Goal: Task Accomplishment & Management: Use online tool/utility

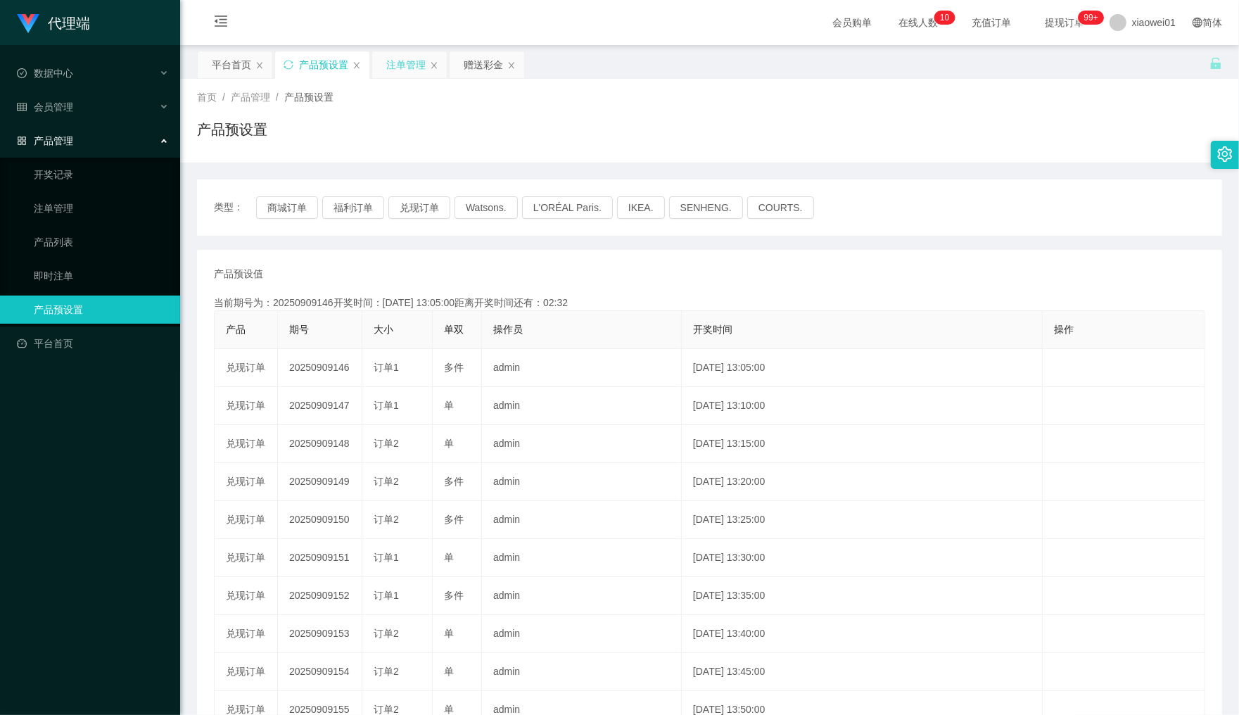
click at [401, 72] on div "注单管理" at bounding box center [405, 64] width 39 height 27
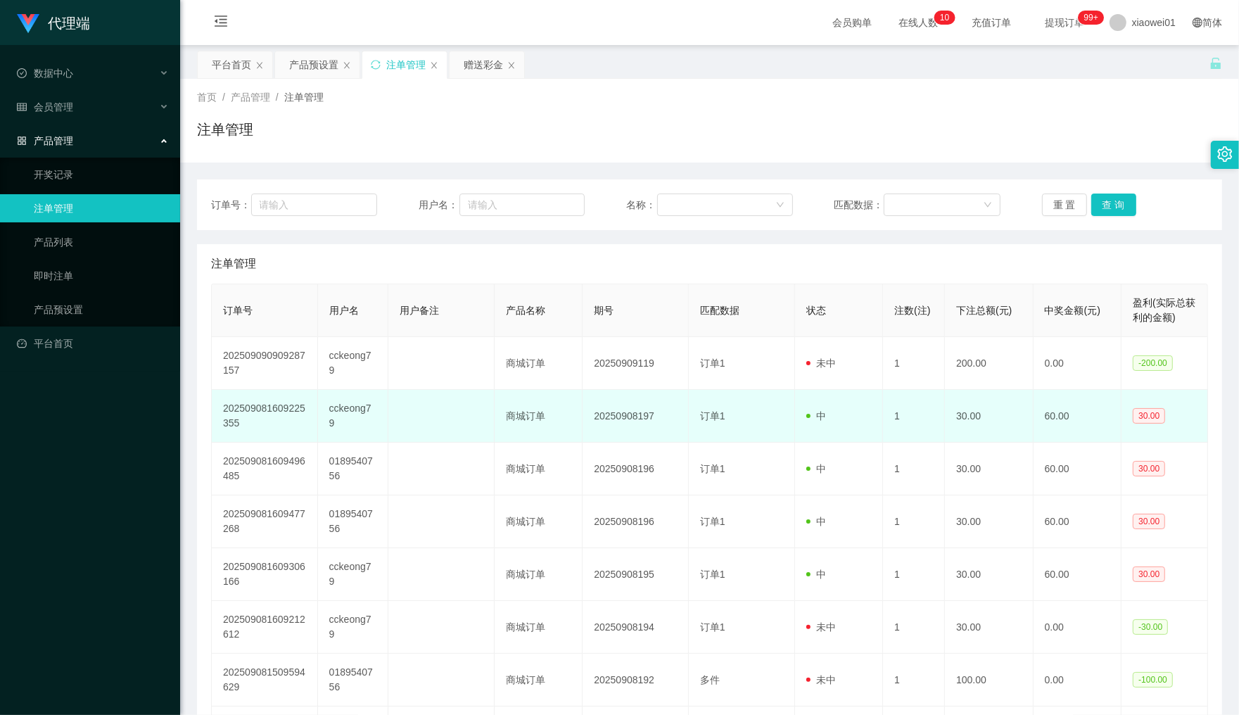
click at [345, 403] on td "cckeong79" at bounding box center [353, 416] width 70 height 53
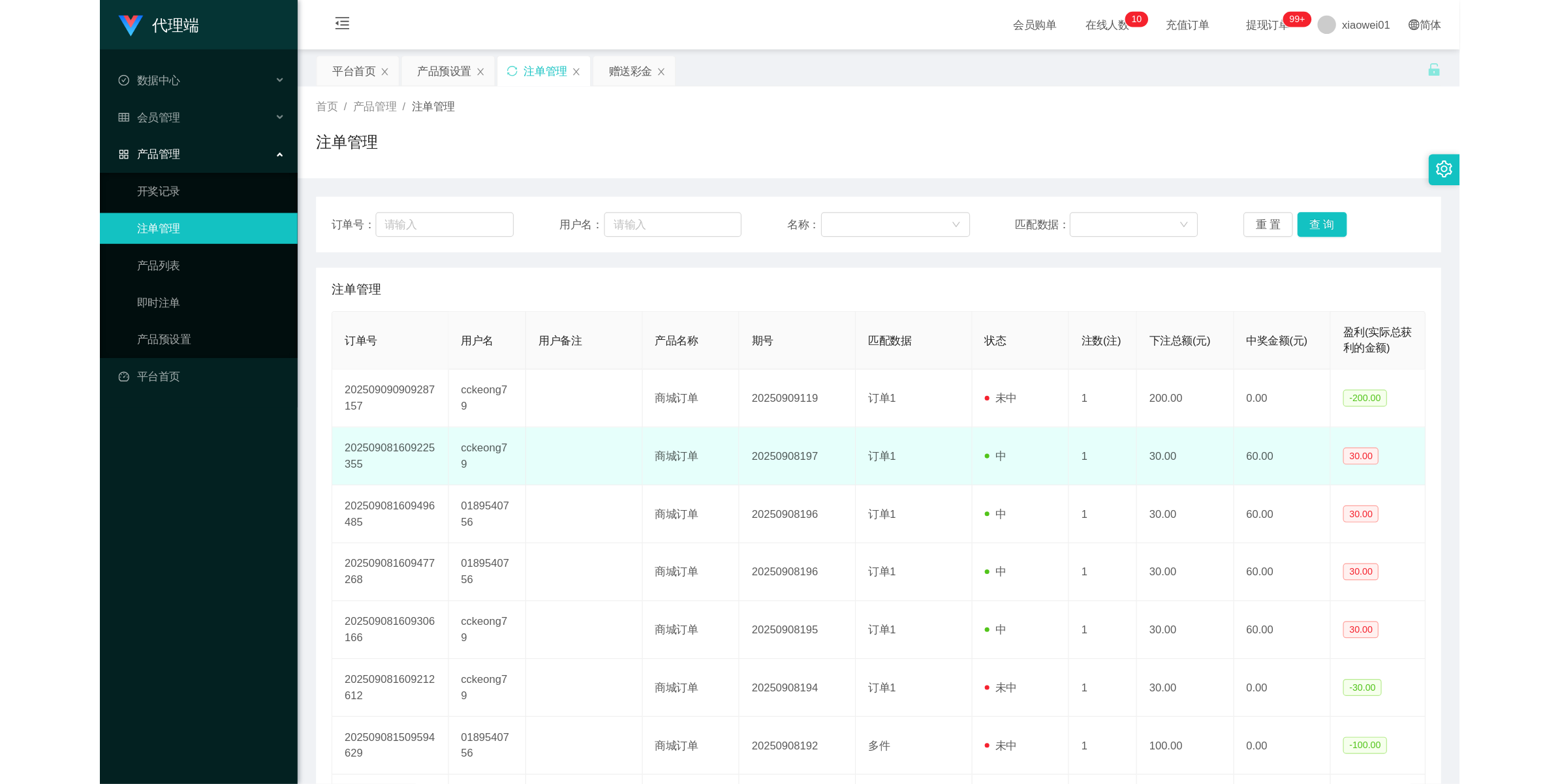
scroll to position [82, 0]
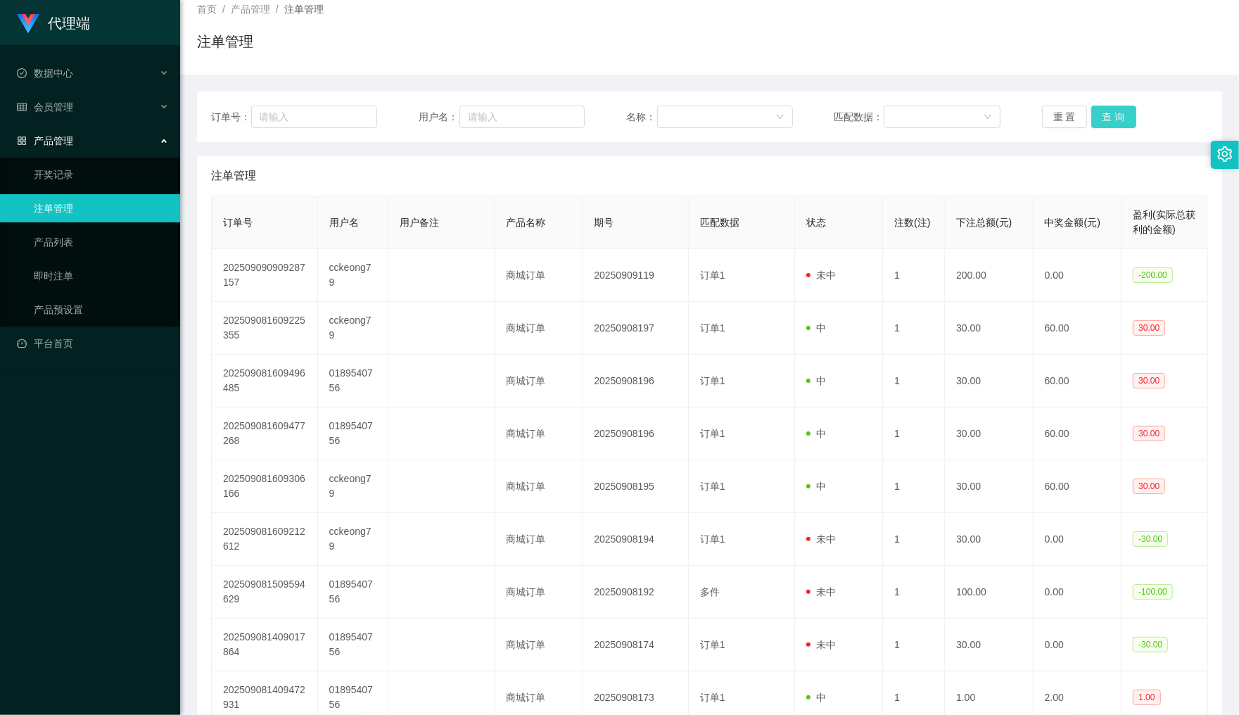
click at [1106, 118] on button "查 询" at bounding box center [1113, 116] width 45 height 23
click at [1106, 118] on div "重 置 查 询" at bounding box center [1125, 116] width 166 height 23
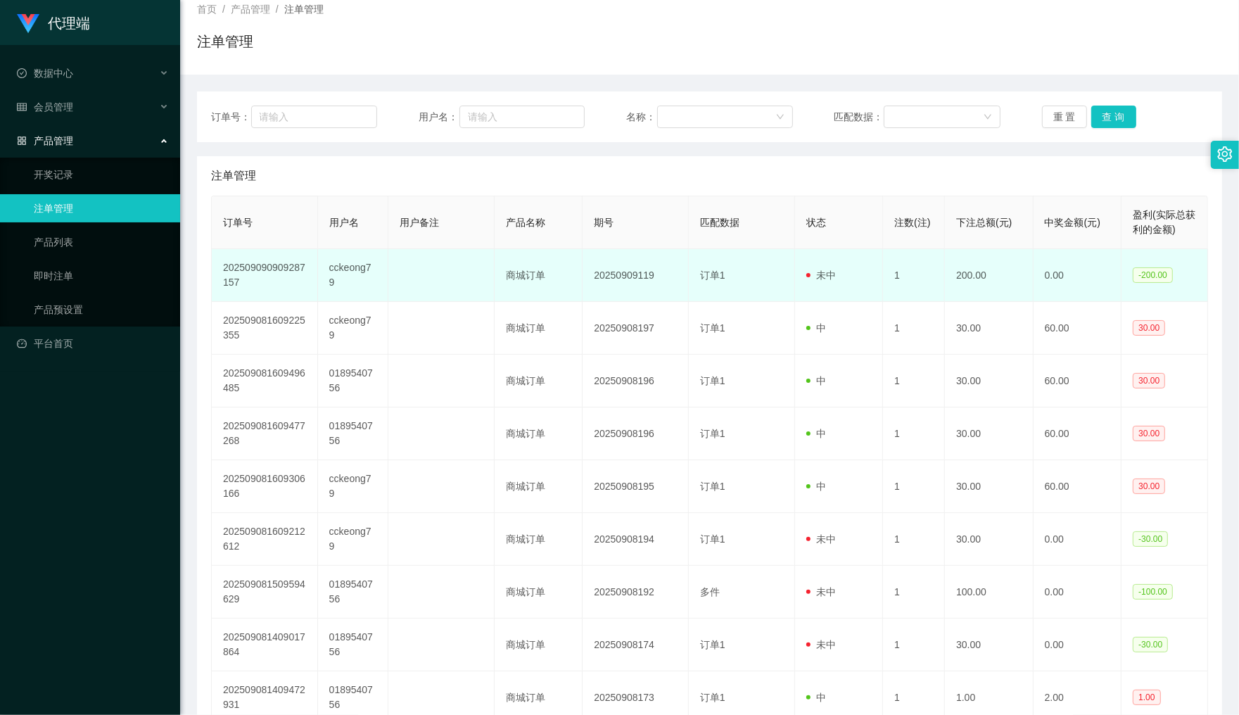
click at [353, 269] on td "cckeong79" at bounding box center [353, 275] width 70 height 53
copy td "cckeong79"
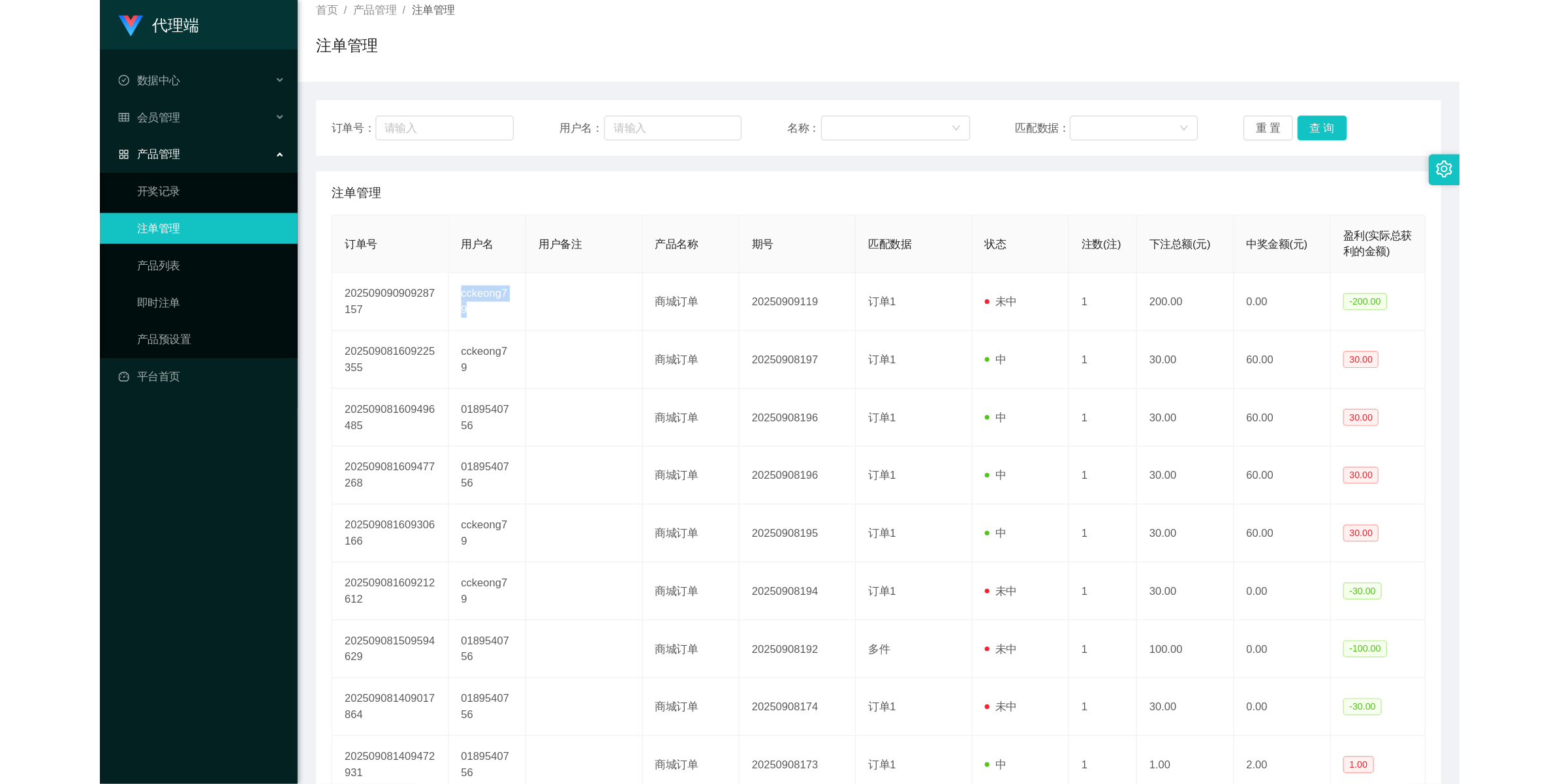
scroll to position [0, 0]
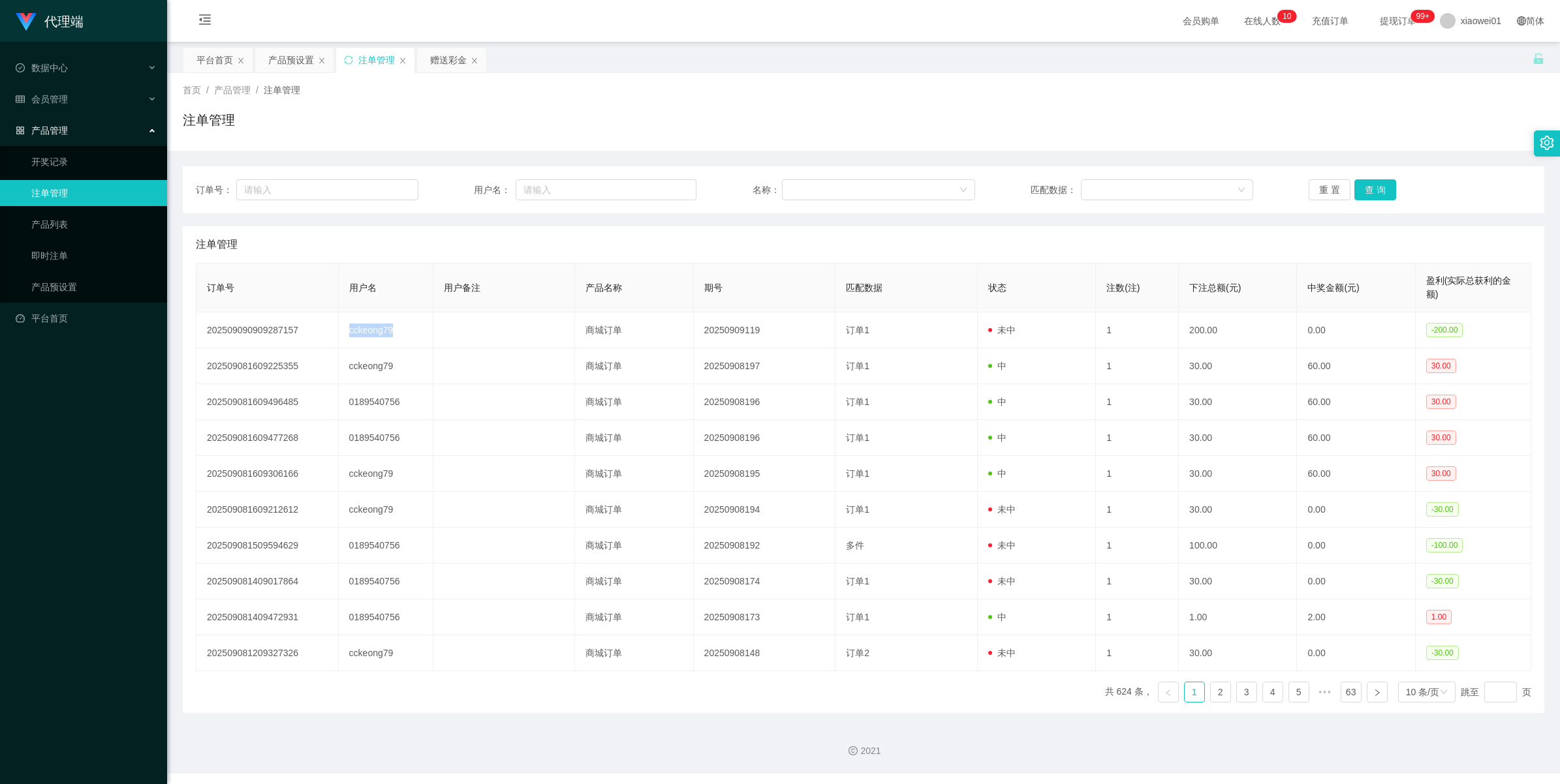
click at [379, 64] on div "注单管理" at bounding box center [376, 59] width 36 height 25
click at [1149, 184] on button "查 询" at bounding box center [1374, 189] width 42 height 21
click at [1149, 184] on div "重 置 查 询" at bounding box center [1420, 189] width 223 height 21
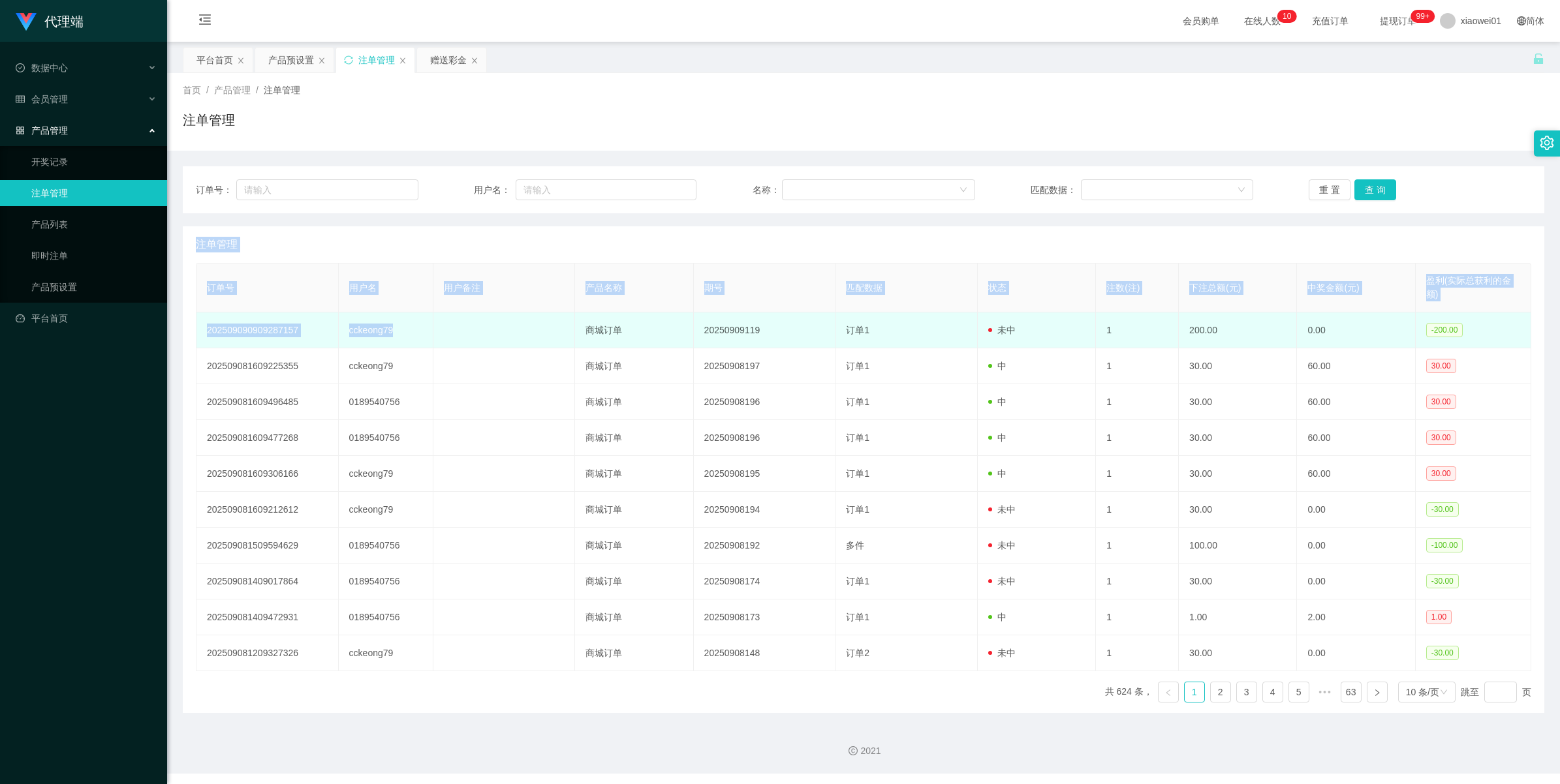
click at [383, 340] on td "cckeong79" at bounding box center [386, 330] width 95 height 36
click at [380, 334] on td "cckeong79" at bounding box center [386, 330] width 95 height 36
copy td "cckeong79"
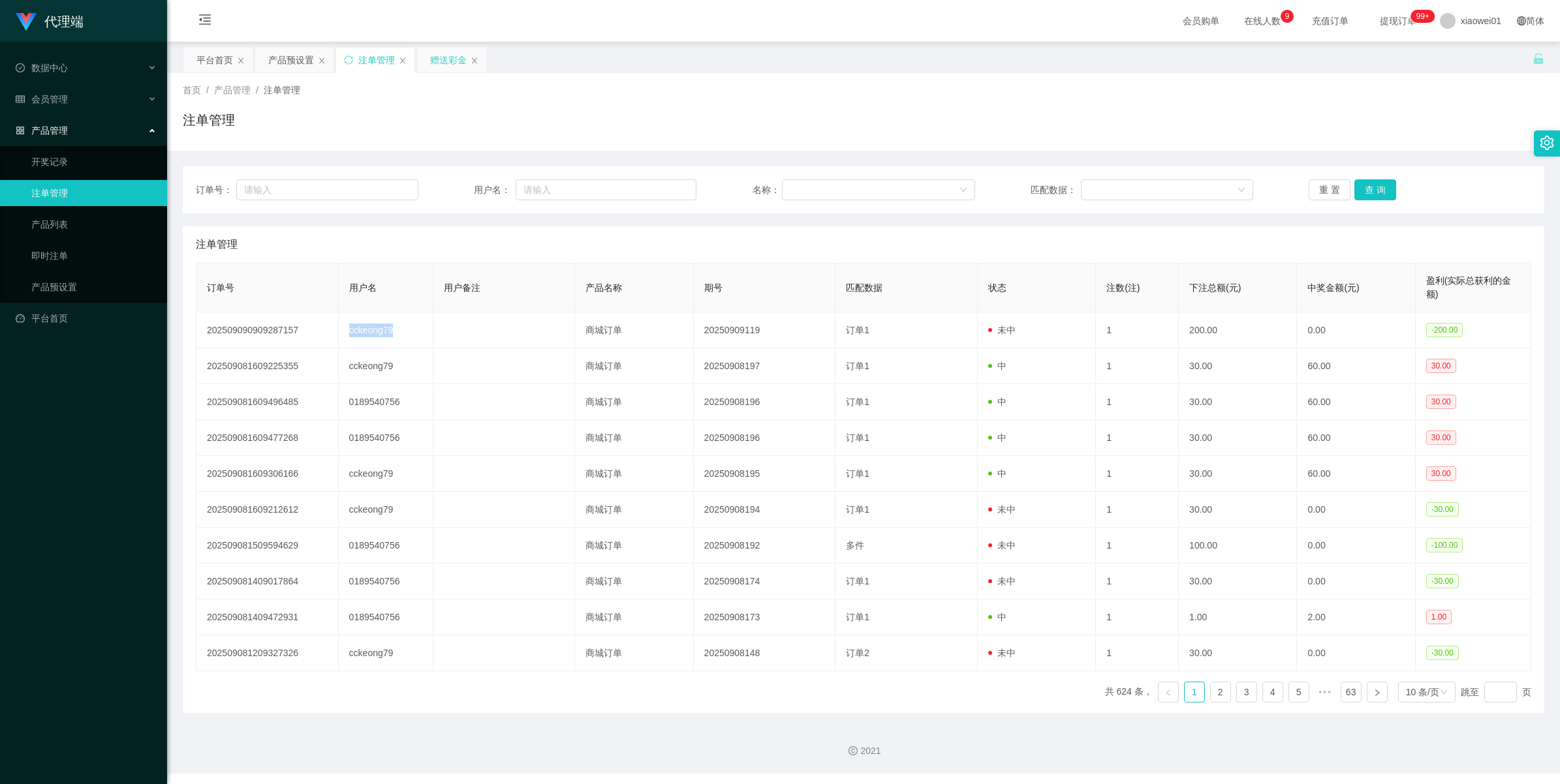
click at [432, 71] on div "赠送彩金" at bounding box center [447, 59] width 36 height 25
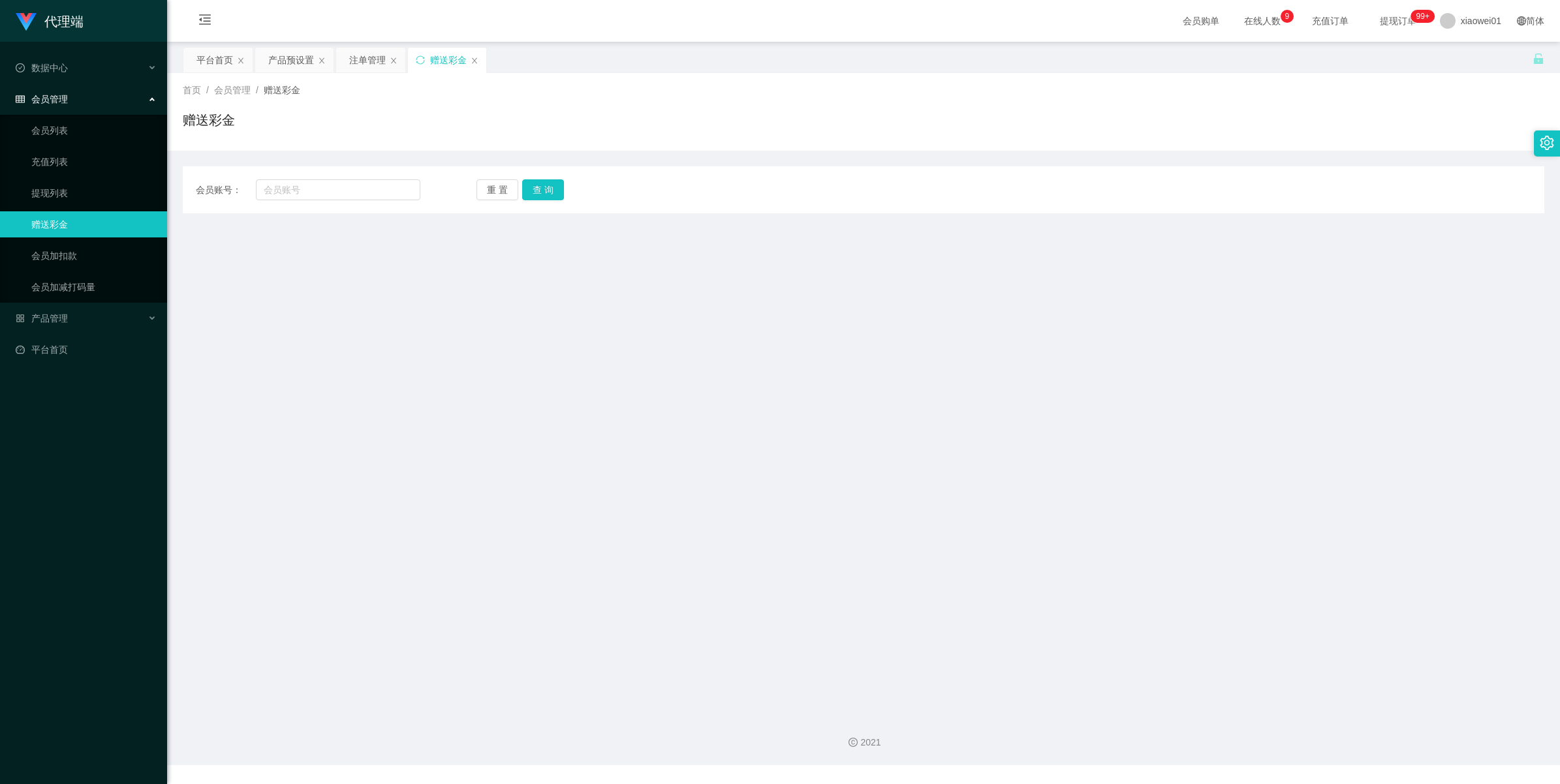
click at [351, 200] on div "会员账号： 重 置 查 询 会员账号 会员姓名 账号余额 操作类型 彩金加款 彩金扣款 金额 确 定" at bounding box center [863, 189] width 1361 height 47
click at [344, 186] on input "text" at bounding box center [338, 189] width 164 height 21
paste input "cckeong79"
type input "cckeong79"
click at [535, 188] on button "查 询" at bounding box center [543, 189] width 42 height 21
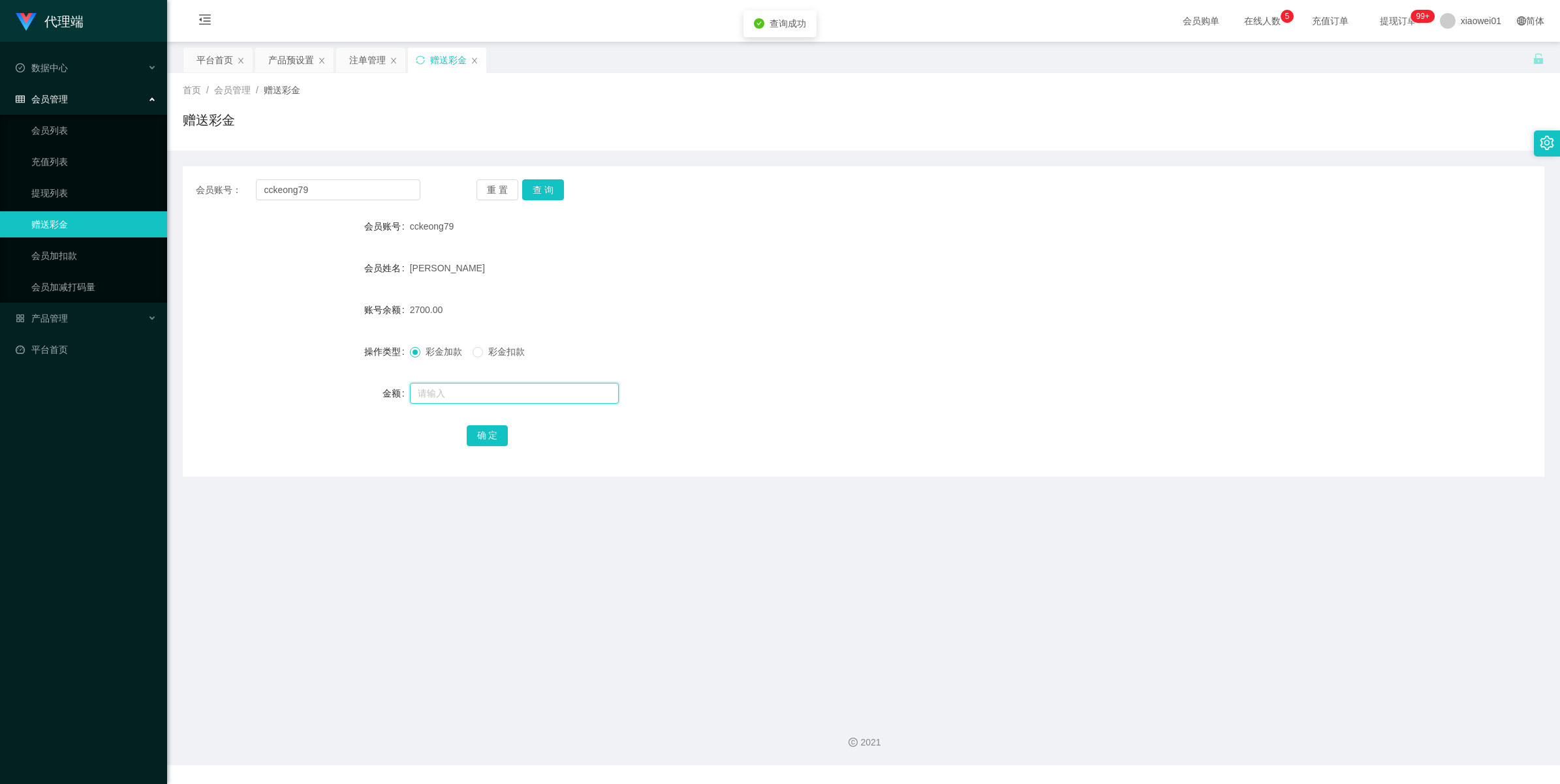
click at [439, 391] on input "text" at bounding box center [514, 393] width 209 height 21
type input "5000"
click at [471, 434] on button "确 定" at bounding box center [487, 436] width 42 height 21
click at [555, 184] on button "查 询" at bounding box center [543, 189] width 42 height 21
click at [348, 66] on div "注单管理" at bounding box center [370, 59] width 70 height 25
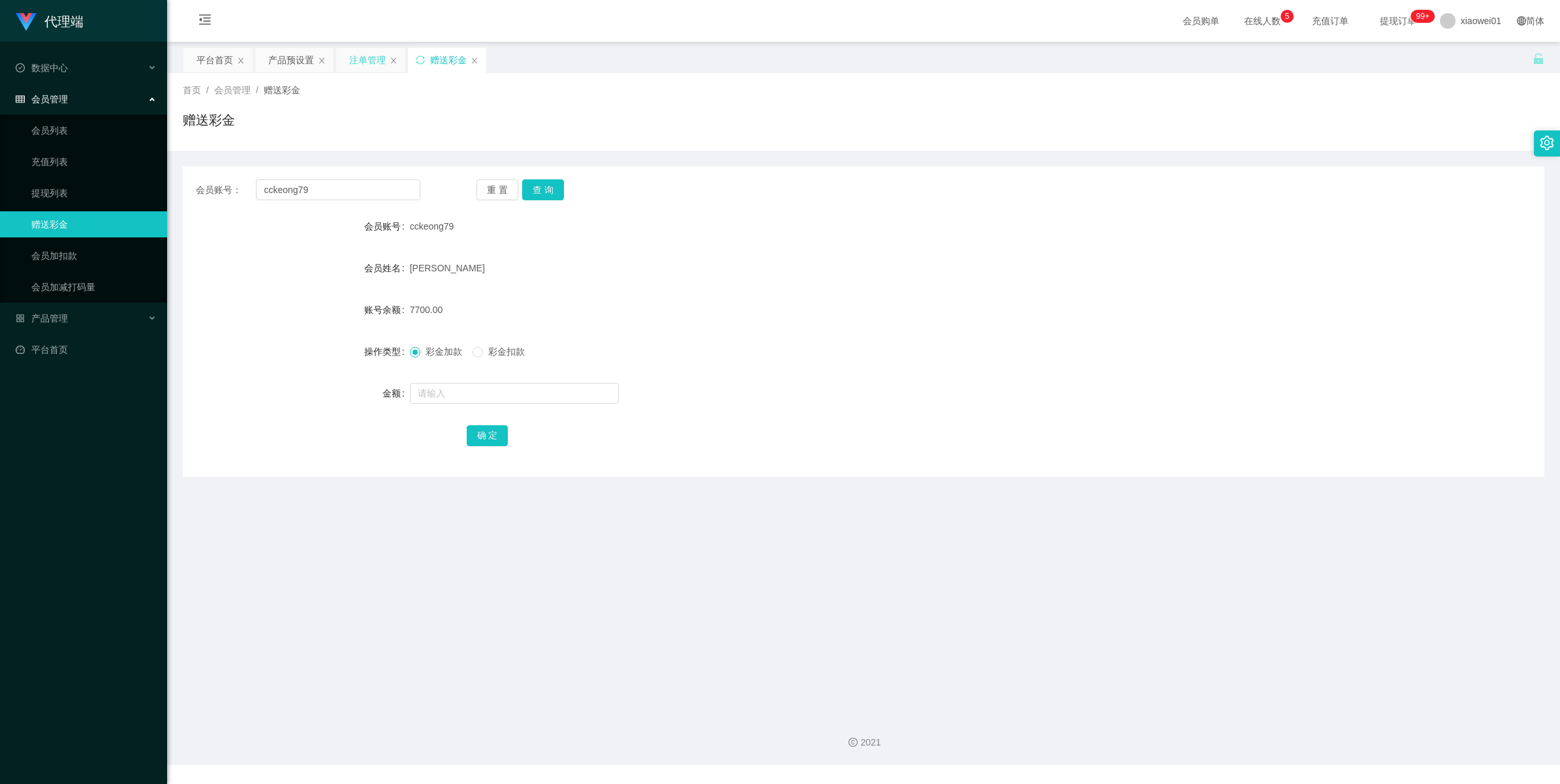
click at [370, 63] on div "注单管理" at bounding box center [367, 59] width 36 height 25
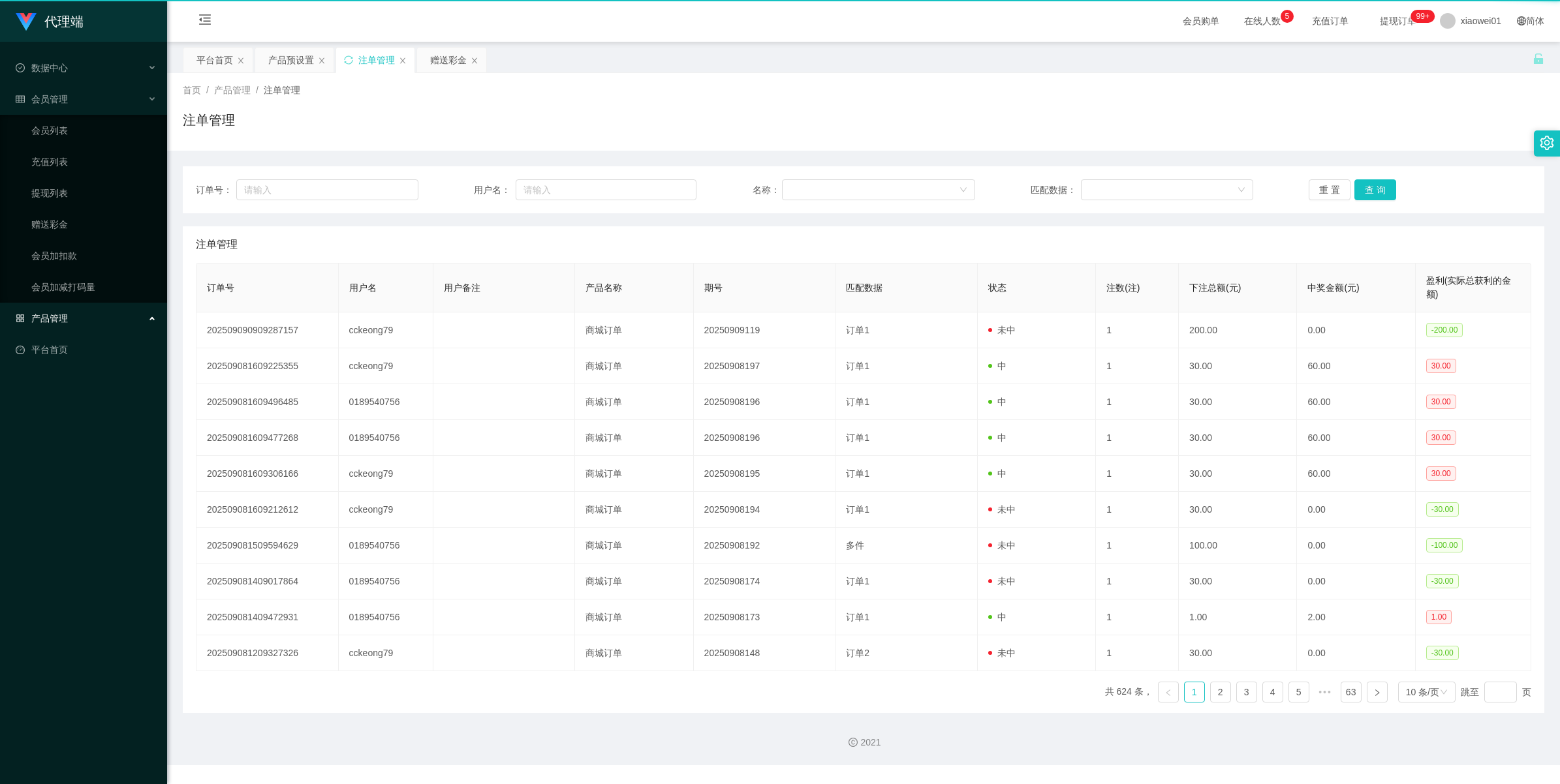
click at [370, 63] on div "注单管理" at bounding box center [376, 59] width 36 height 25
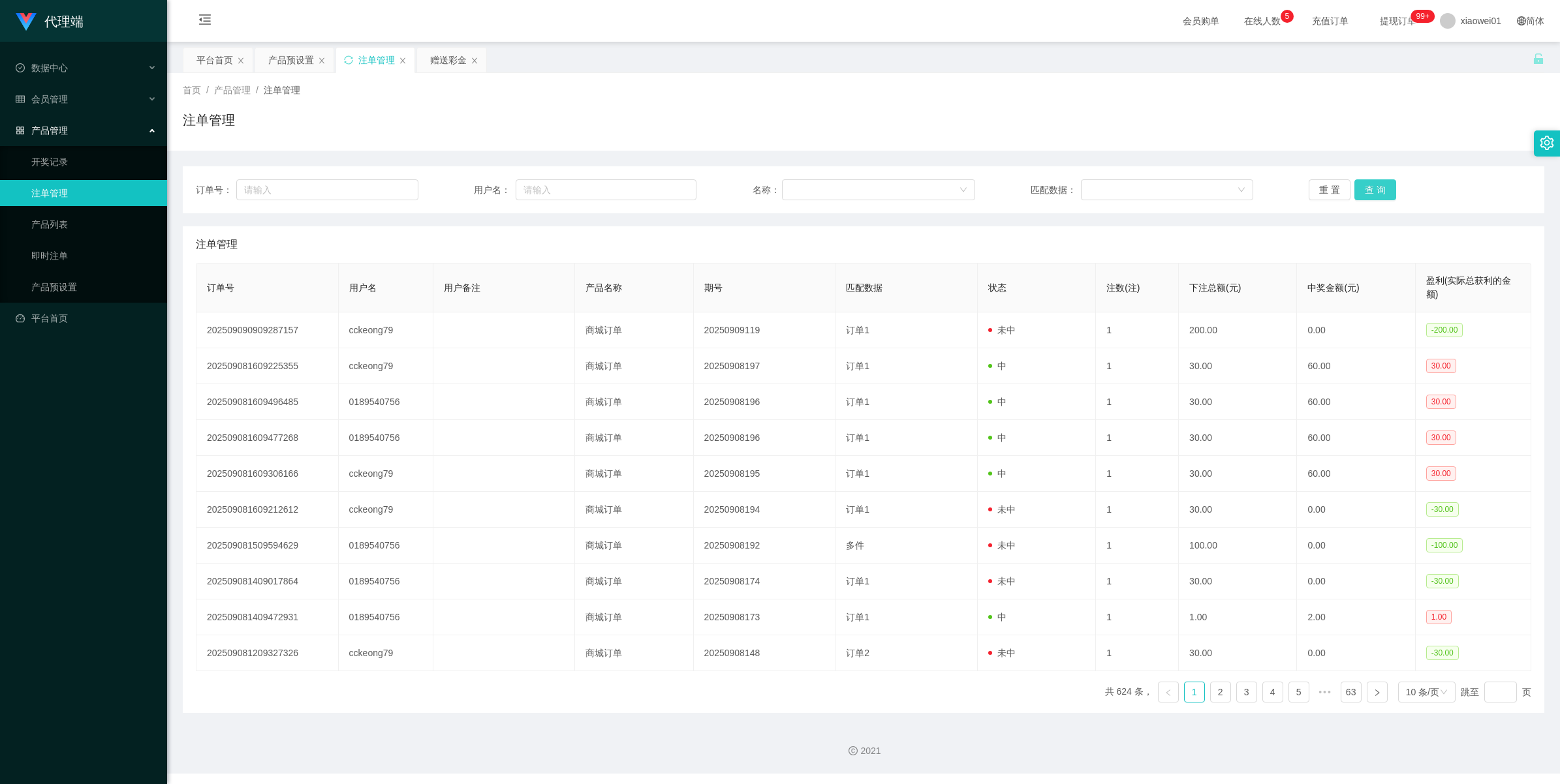
click at [1149, 184] on button "查 询" at bounding box center [1374, 189] width 42 height 21
click at [1149, 184] on div "重 置 查 询" at bounding box center [1420, 189] width 223 height 21
click at [1149, 184] on button "查 询" at bounding box center [1374, 189] width 42 height 21
click at [1149, 184] on div "重 置 查 询" at bounding box center [1420, 189] width 223 height 21
click at [1149, 184] on button "查 询" at bounding box center [1374, 189] width 42 height 21
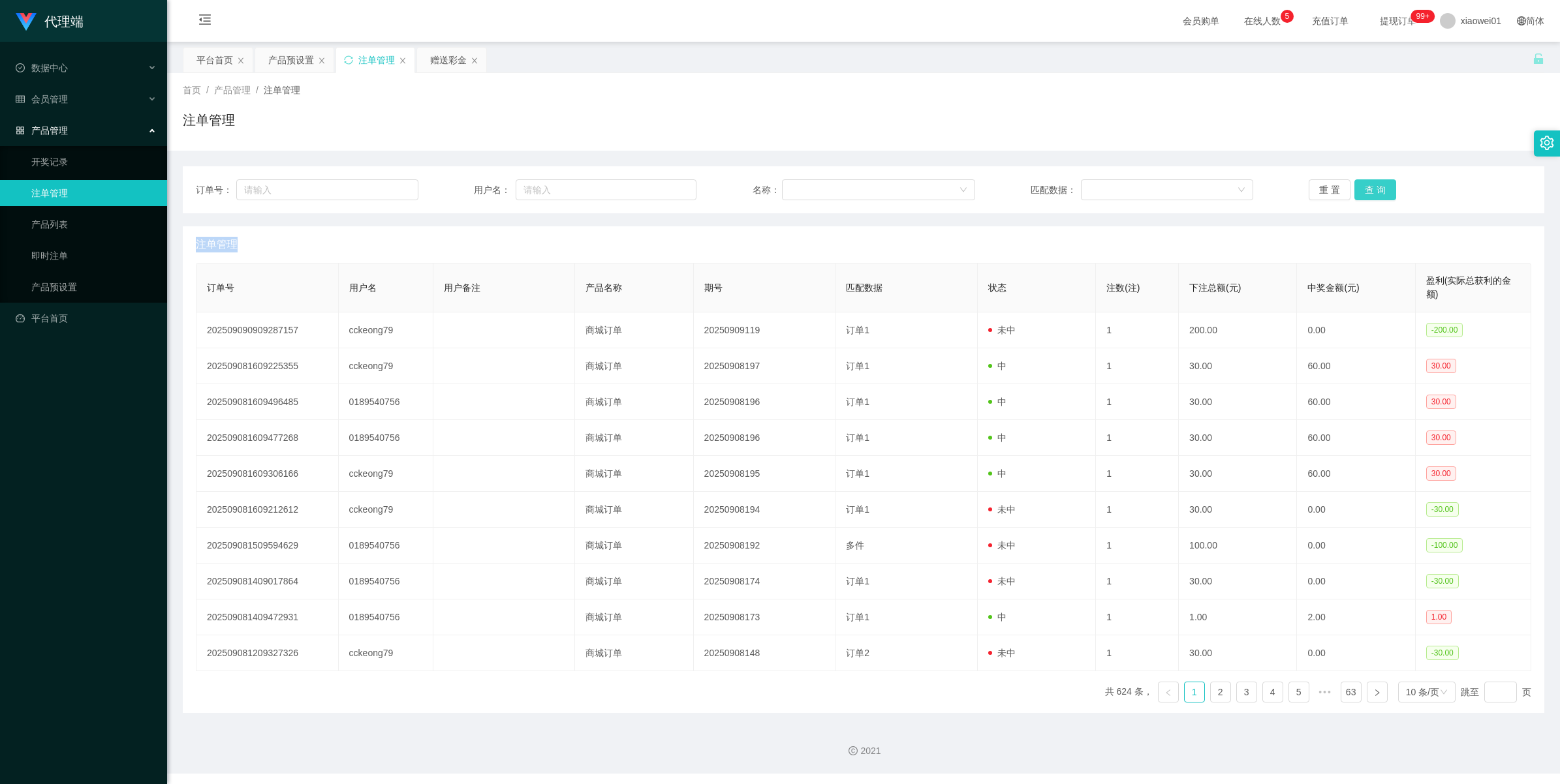
click at [1149, 184] on div "重 置 查 询" at bounding box center [1420, 189] width 223 height 21
click at [1149, 184] on button "查 询" at bounding box center [1374, 189] width 42 height 21
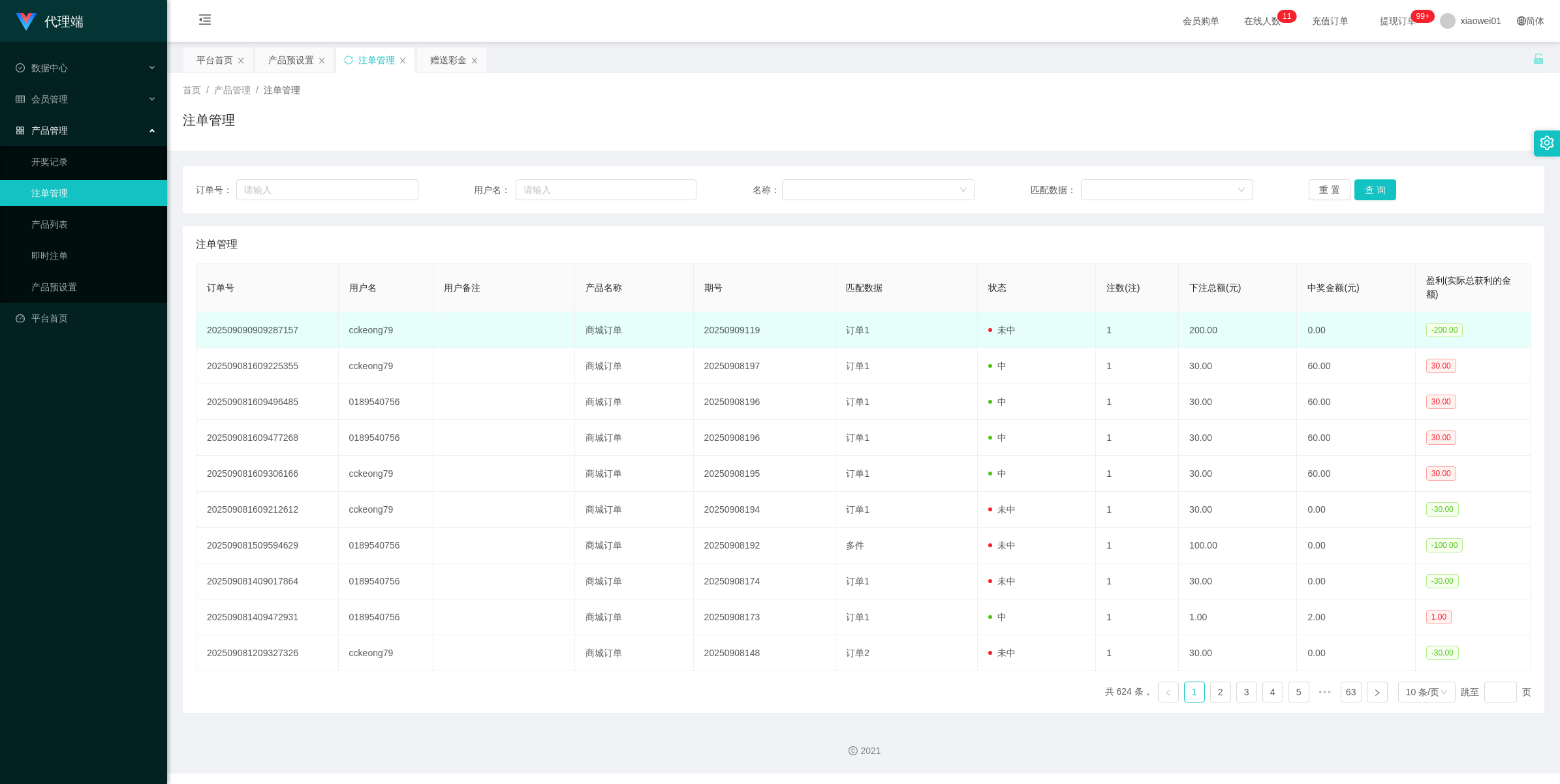
click at [349, 333] on td "cckeong79" at bounding box center [386, 330] width 95 height 36
copy td "cckeong79"
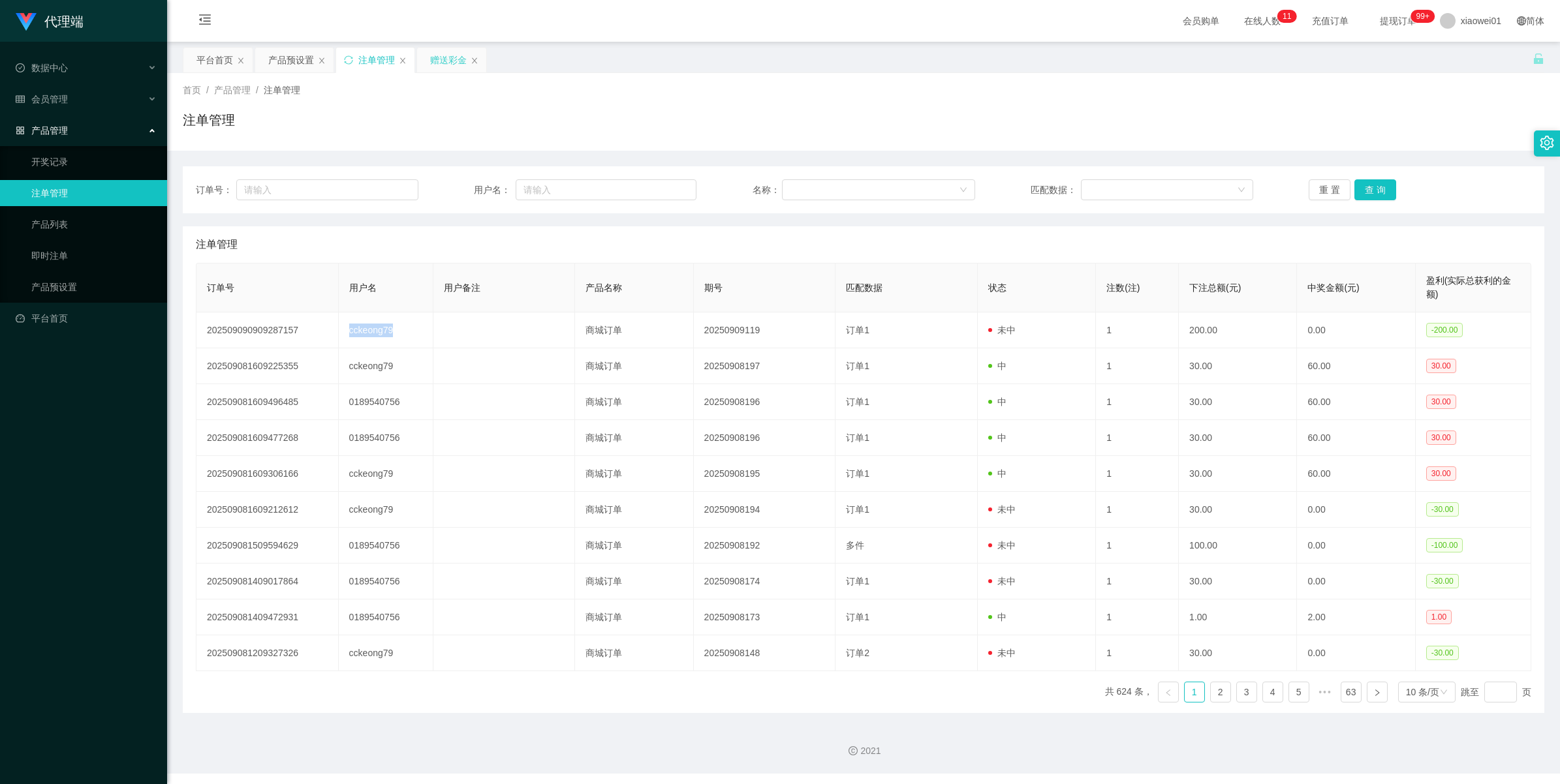
click at [431, 60] on div "赠送彩金" at bounding box center [447, 59] width 36 height 25
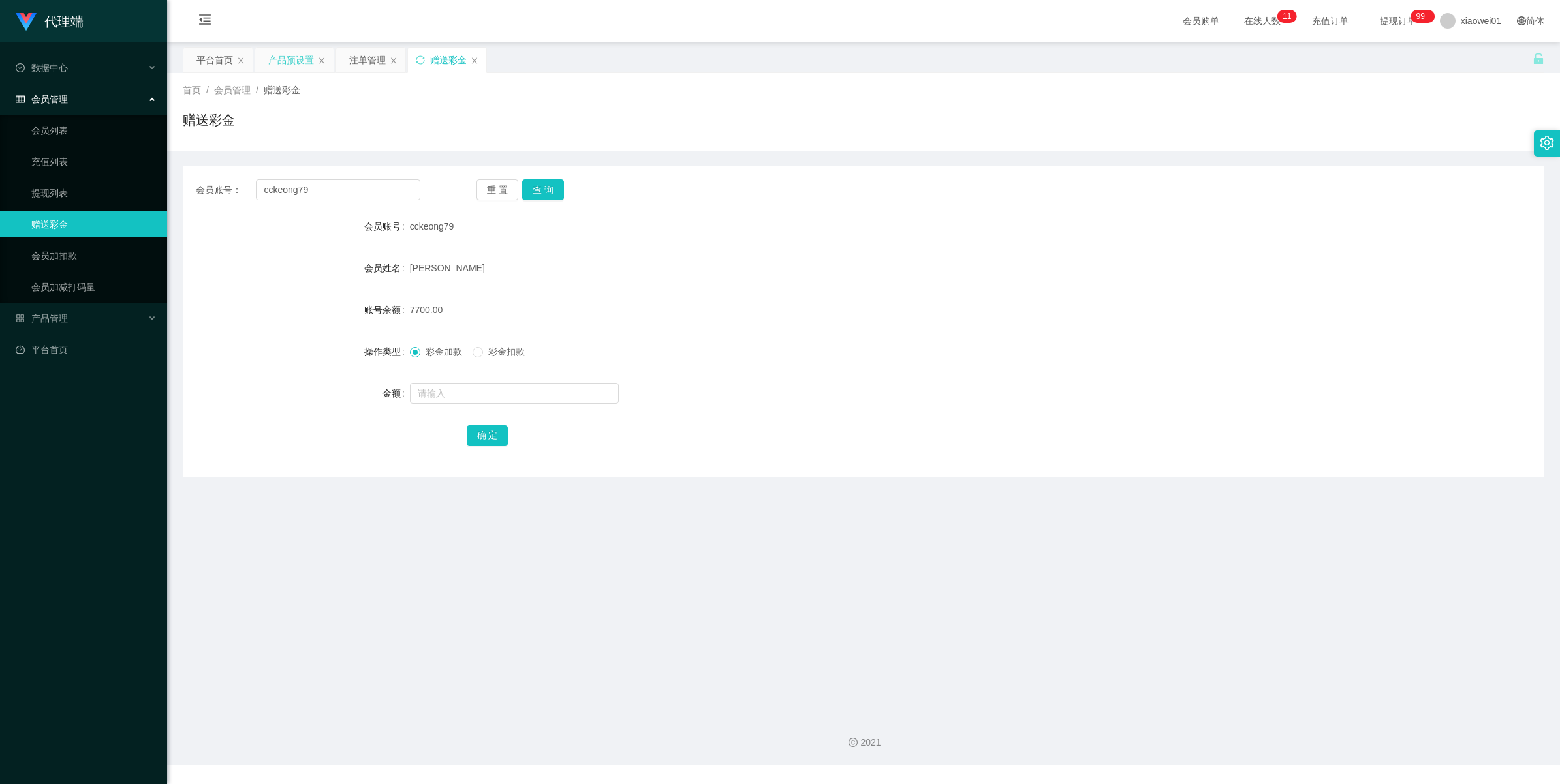
click at [304, 59] on div "产品预设置" at bounding box center [290, 59] width 45 height 25
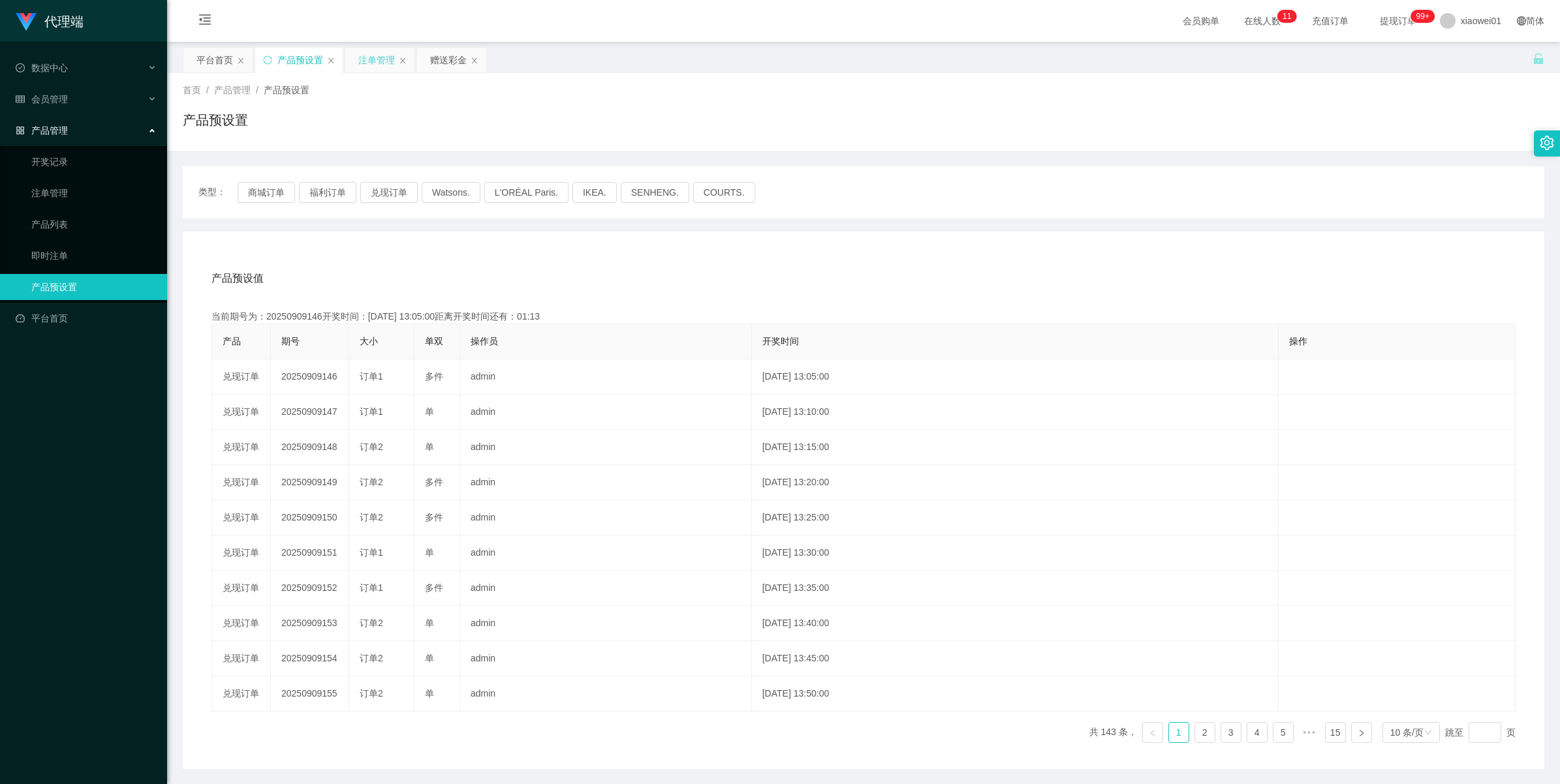
click at [368, 57] on div "注单管理" at bounding box center [376, 59] width 36 height 25
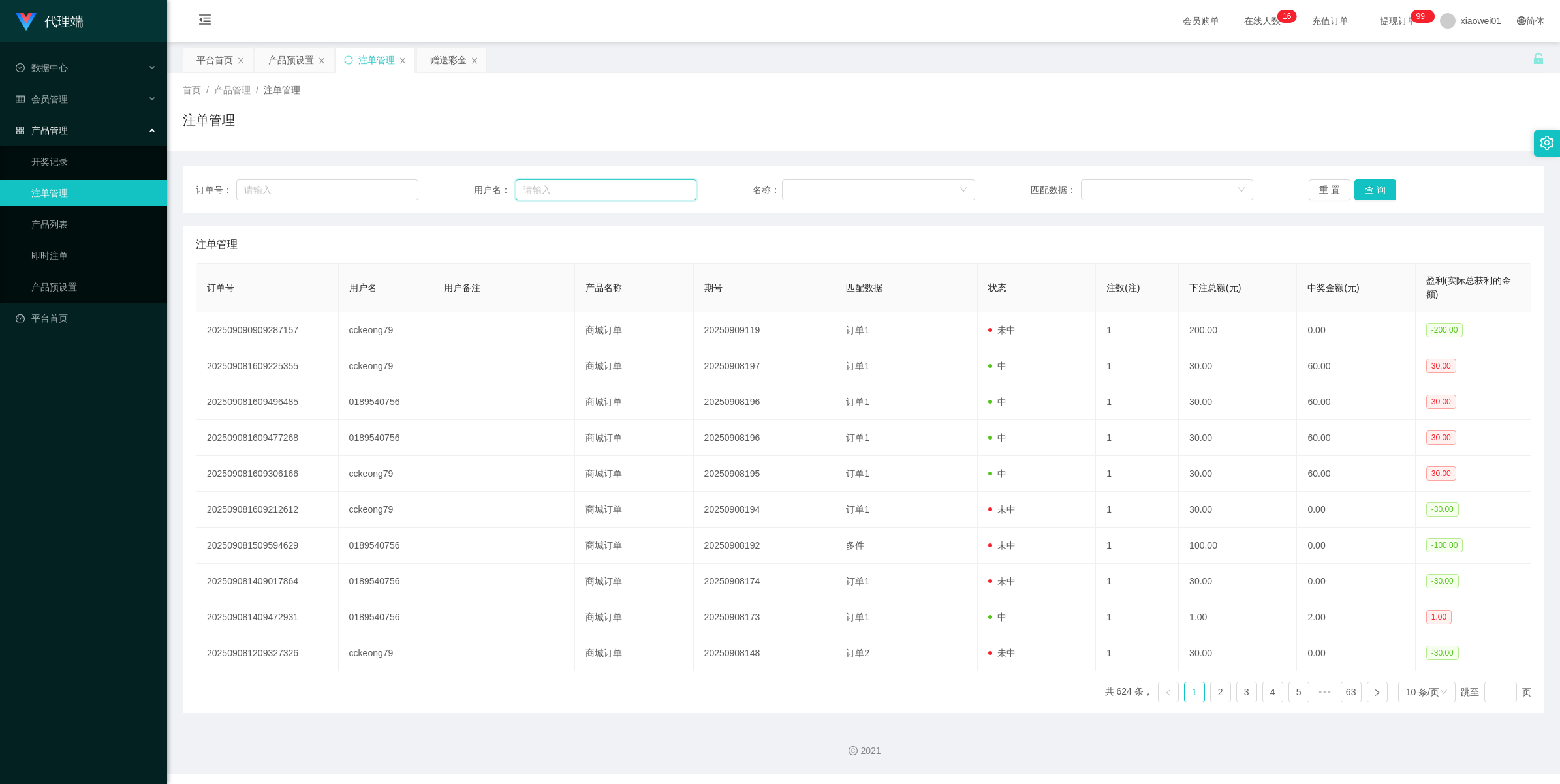
click at [582, 199] on input "text" at bounding box center [606, 189] width 181 height 21
paste input "cckeong79"
type input "cckeong79"
click at [1149, 190] on button "查 询" at bounding box center [1374, 189] width 42 height 21
click at [1149, 190] on div "重 置 查 询" at bounding box center [1420, 189] width 223 height 21
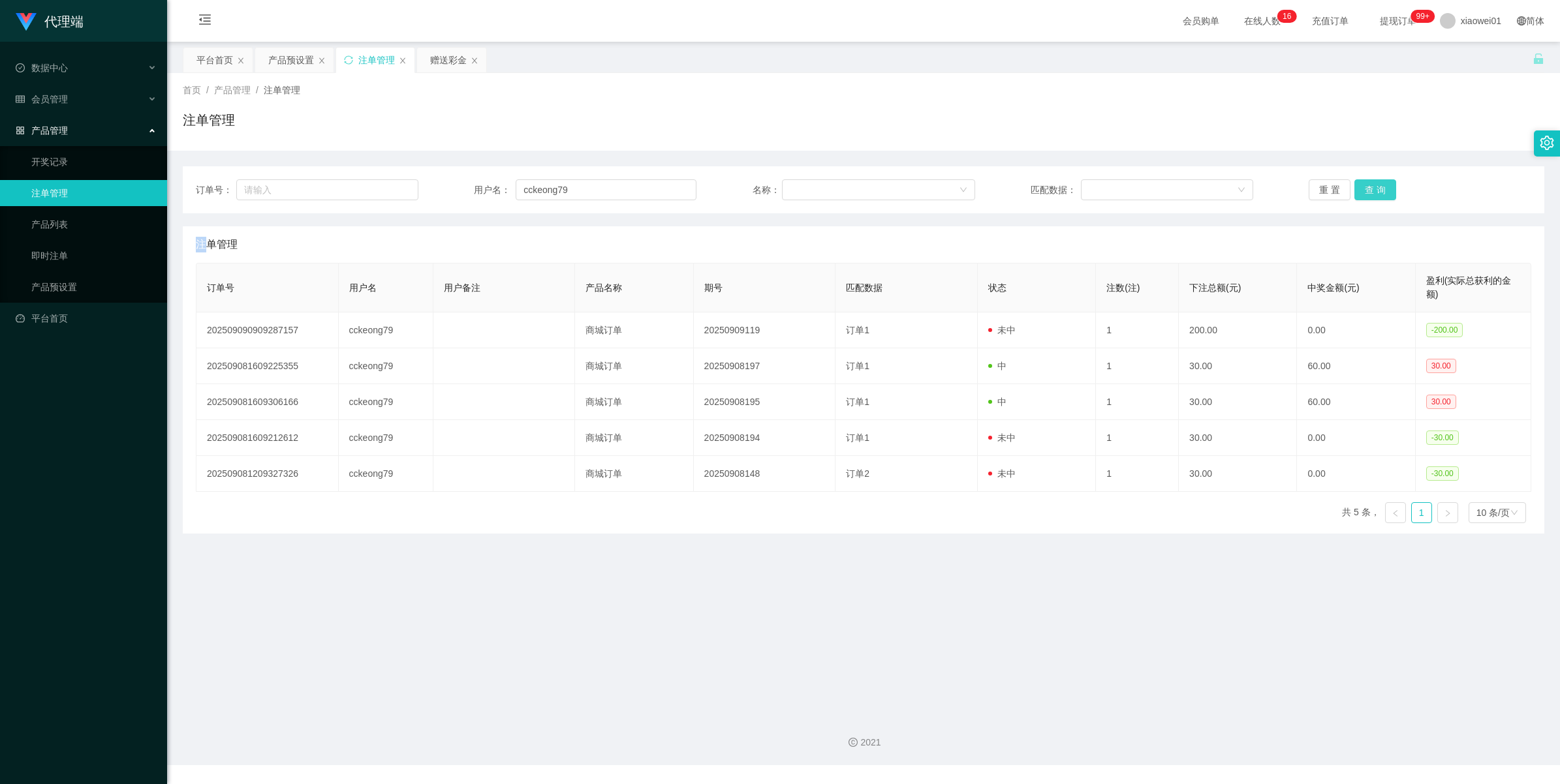
click at [1149, 190] on button "查 询" at bounding box center [1374, 189] width 42 height 21
click at [1149, 190] on div "重 置 查 询" at bounding box center [1420, 189] width 223 height 21
click at [1149, 190] on button "查 询" at bounding box center [1374, 189] width 42 height 21
click at [1149, 190] on div "重 置 查 询" at bounding box center [1420, 189] width 223 height 21
click at [1149, 190] on button "查 询" at bounding box center [1374, 189] width 42 height 21
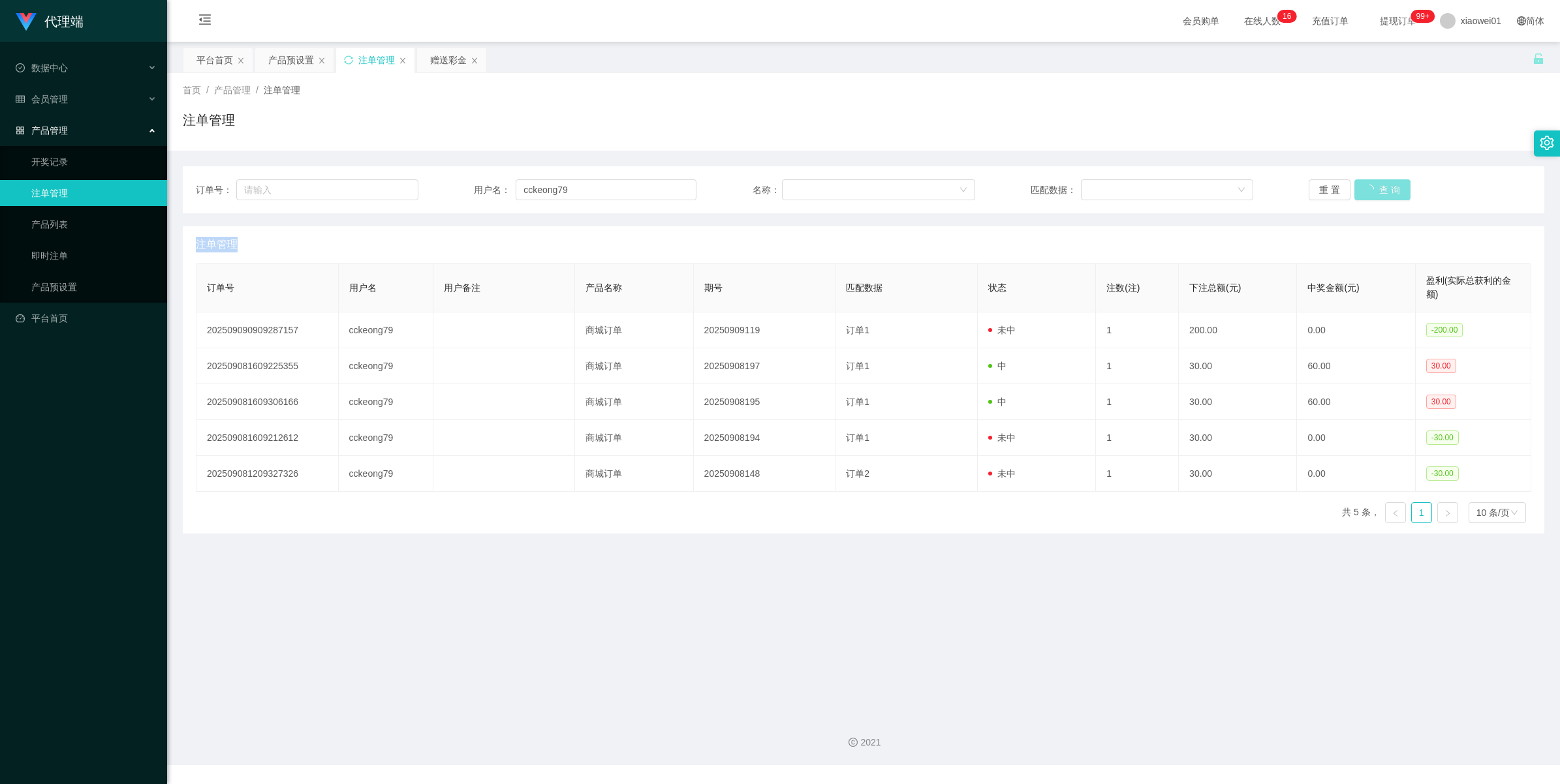
click at [1149, 190] on div "重 置 查 询" at bounding box center [1420, 189] width 223 height 21
click at [1149, 190] on button "查 询" at bounding box center [1374, 189] width 42 height 21
click at [1149, 190] on div "重 置 查 询" at bounding box center [1420, 189] width 223 height 21
click at [1149, 177] on div "订单号： 用户名： cckeong79 名称： 匹配数据： 重 置 查 询" at bounding box center [863, 189] width 1361 height 47
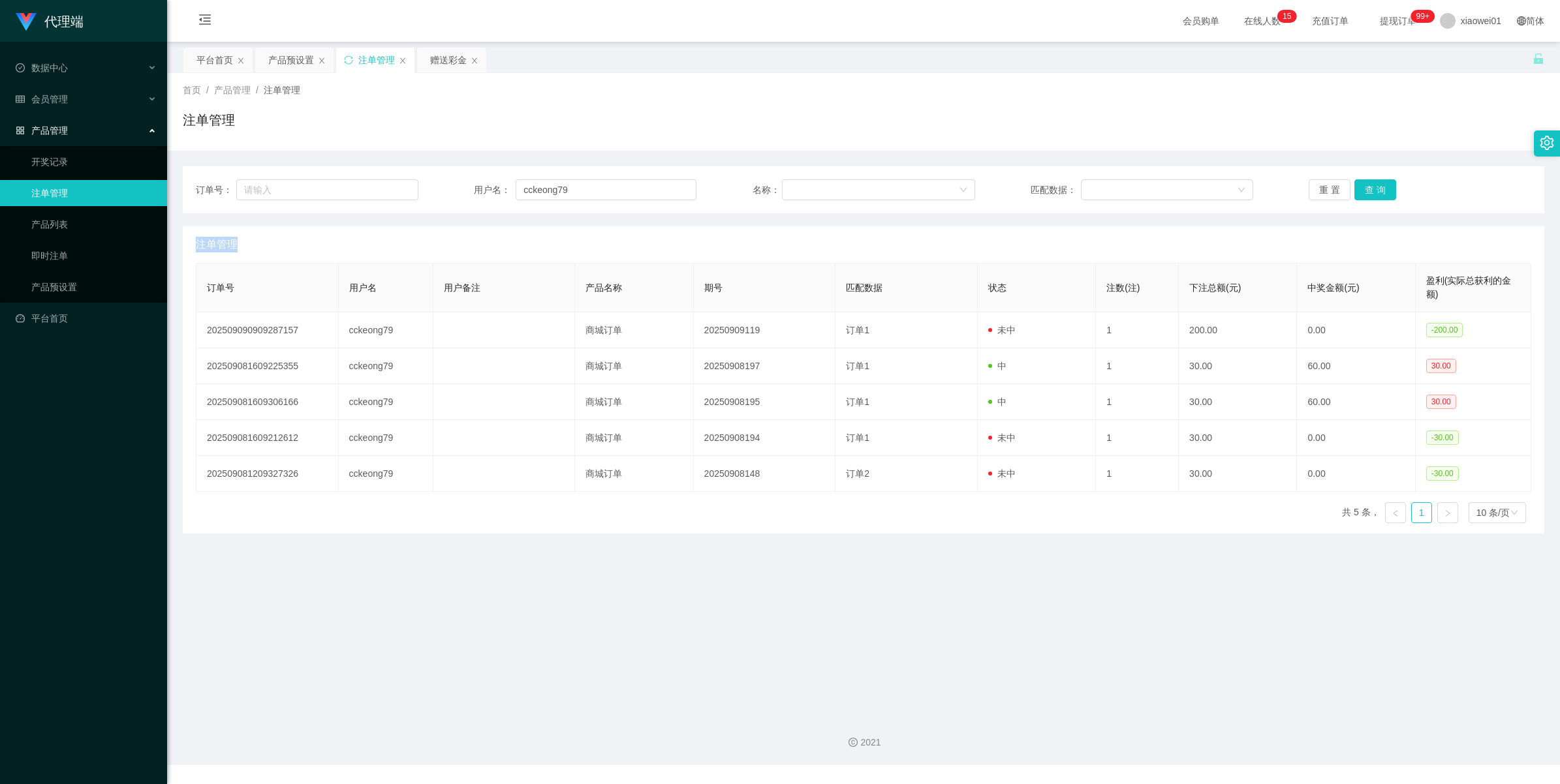
click at [1149, 177] on div "订单号： 用户名： cckeong79 名称： 匹配数据： 重 置 查 询" at bounding box center [863, 189] width 1361 height 47
drag, startPoint x: 1378, startPoint y: 177, endPoint x: 1373, endPoint y: 192, distance: 15.8
click at [1149, 192] on button "查 询" at bounding box center [1374, 189] width 42 height 21
click at [1149, 192] on div "重 置 查 询" at bounding box center [1420, 189] width 223 height 21
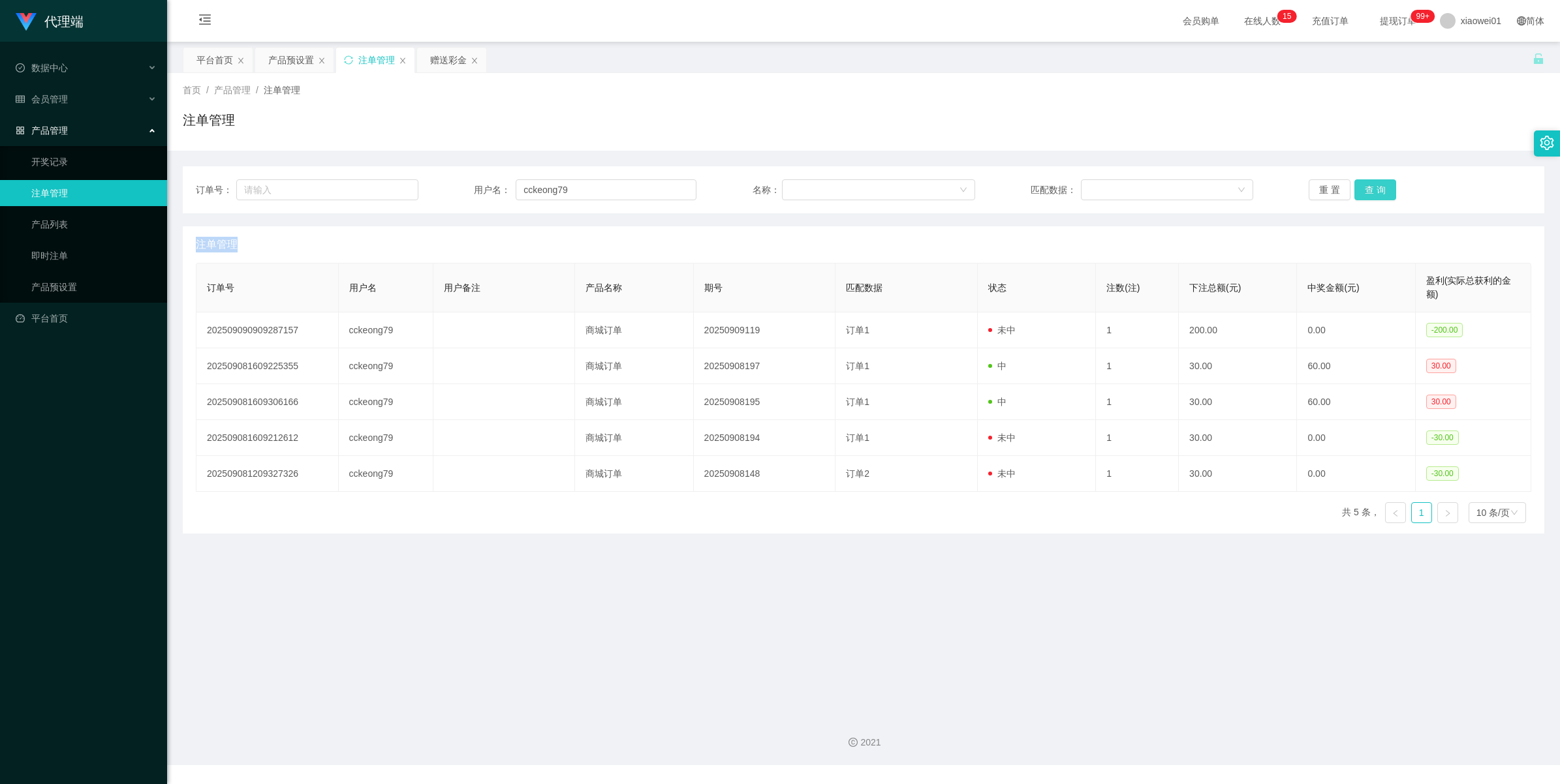
click at [1149, 192] on button "查 询" at bounding box center [1374, 189] width 42 height 21
click at [1149, 192] on div "重 置 查 询" at bounding box center [1420, 189] width 223 height 21
click at [1149, 192] on button "查 询" at bounding box center [1374, 189] width 42 height 21
click at [1149, 192] on div "重 置 查 询" at bounding box center [1420, 189] width 223 height 21
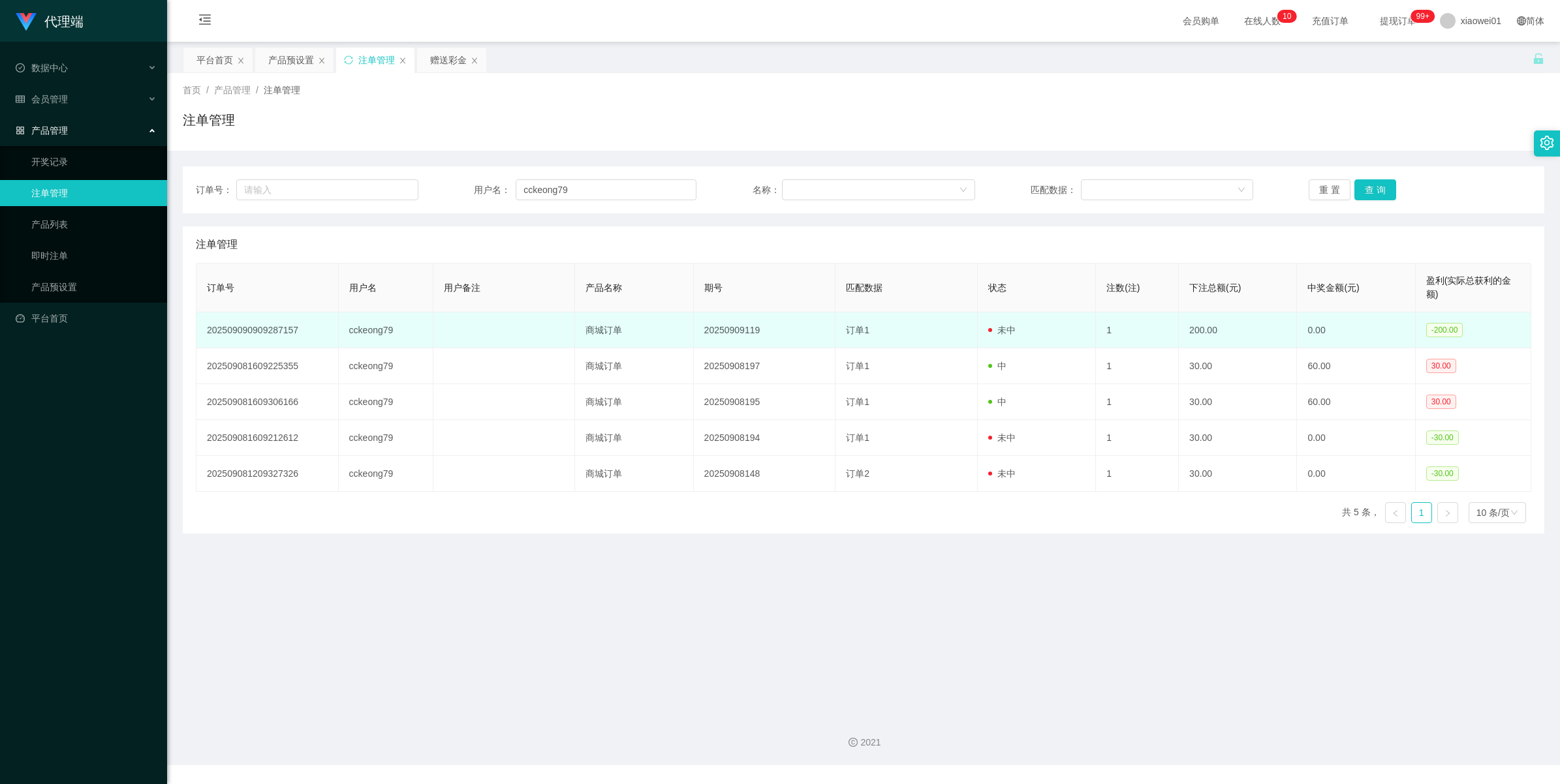
click at [388, 330] on td "cckeong79" at bounding box center [386, 330] width 95 height 36
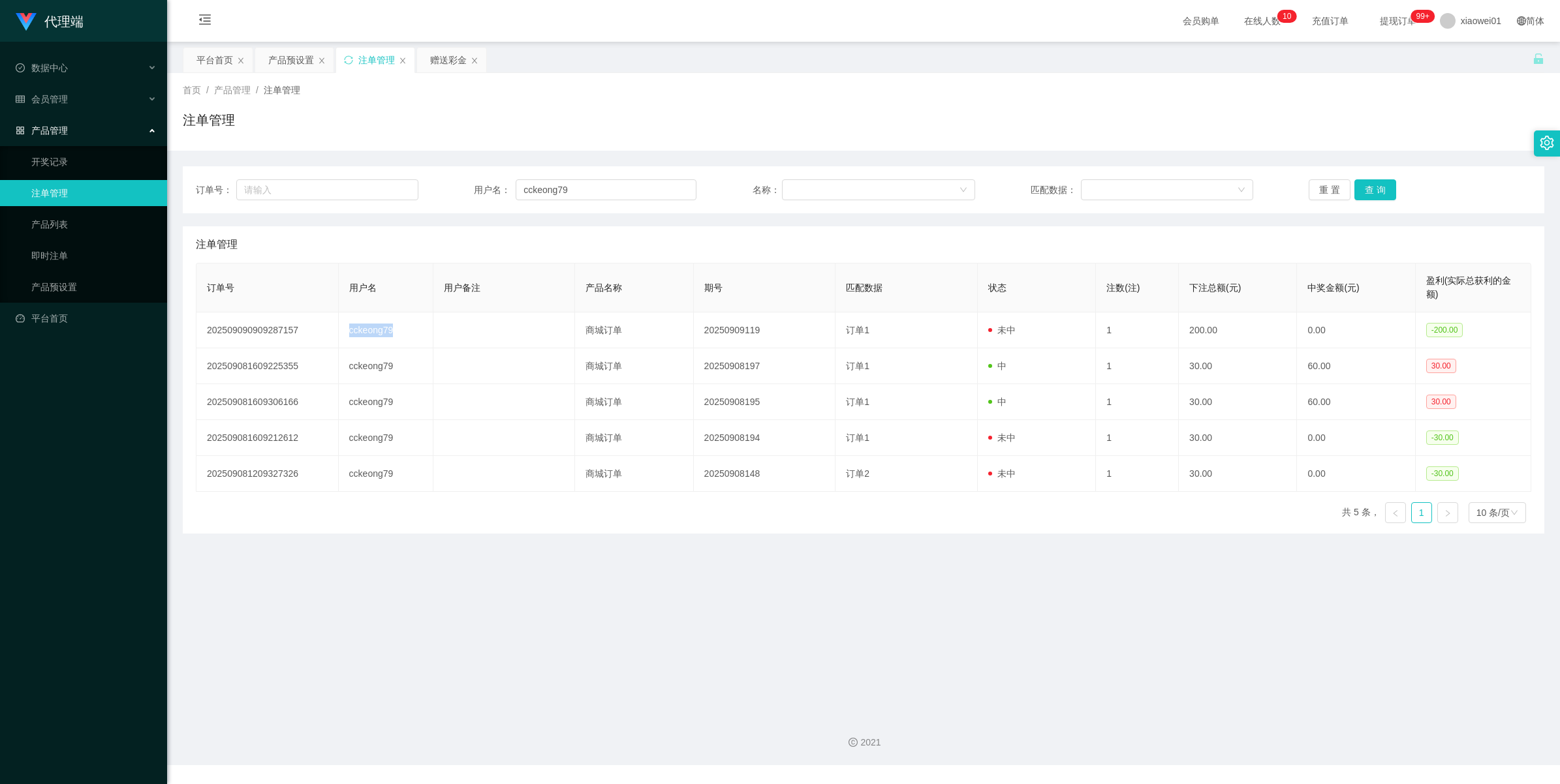
copy td "cckeong79"
click at [1149, 184] on button "查 询" at bounding box center [1374, 189] width 42 height 21
click at [1149, 184] on div "重 置 查 询" at bounding box center [1420, 189] width 223 height 21
click at [1149, 184] on button "查 询" at bounding box center [1374, 189] width 42 height 21
click at [1149, 184] on div "重 置 查 询" at bounding box center [1420, 189] width 223 height 21
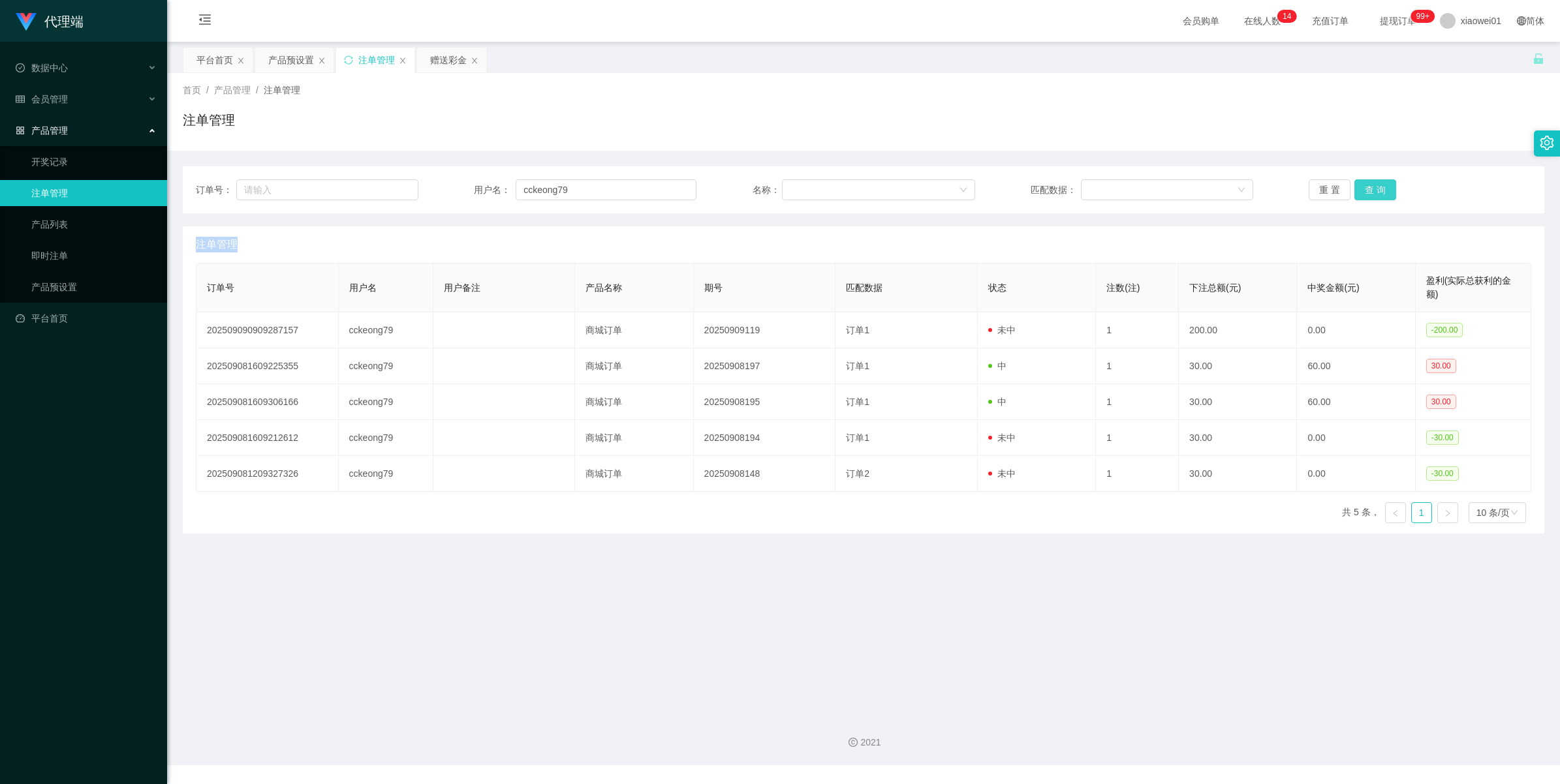
click at [1149, 184] on button "查 询" at bounding box center [1374, 189] width 42 height 21
click at [1149, 184] on div "重 置 查 询" at bounding box center [1420, 189] width 223 height 21
click at [1149, 184] on button "查 询" at bounding box center [1374, 189] width 42 height 21
click at [1149, 184] on div "重 置 查 询" at bounding box center [1420, 189] width 223 height 21
click at [1149, 184] on button "查 询" at bounding box center [1382, 189] width 56 height 21
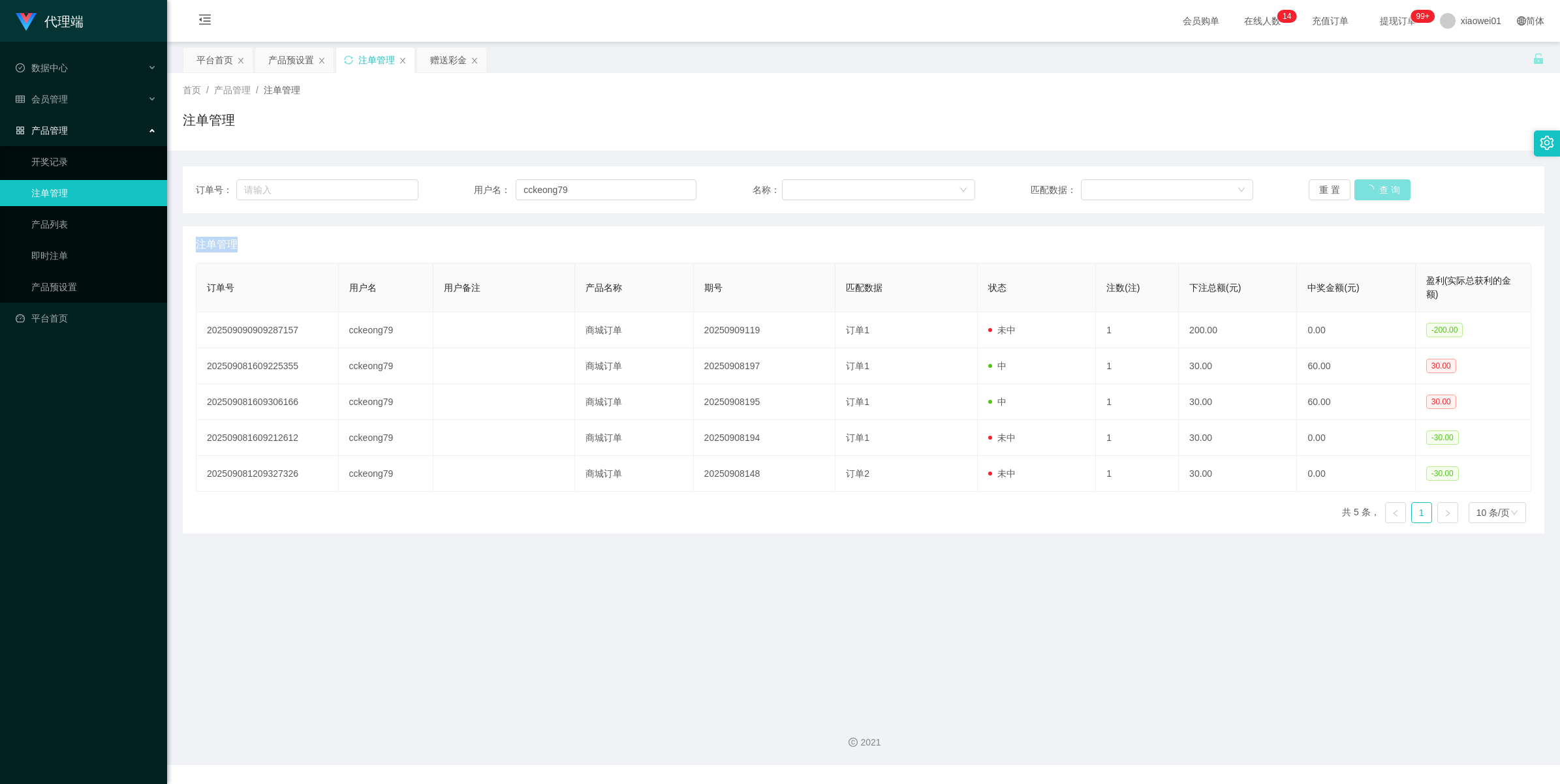
click at [1149, 184] on div "重 置 查 询" at bounding box center [1420, 189] width 223 height 21
click at [1149, 184] on button "查 询" at bounding box center [1374, 189] width 42 height 21
click at [1149, 184] on div "重 置 查 询" at bounding box center [1420, 189] width 223 height 21
click at [1149, 184] on button "查 询" at bounding box center [1374, 189] width 42 height 21
click at [1149, 184] on div "重 置 查 询" at bounding box center [1420, 189] width 223 height 21
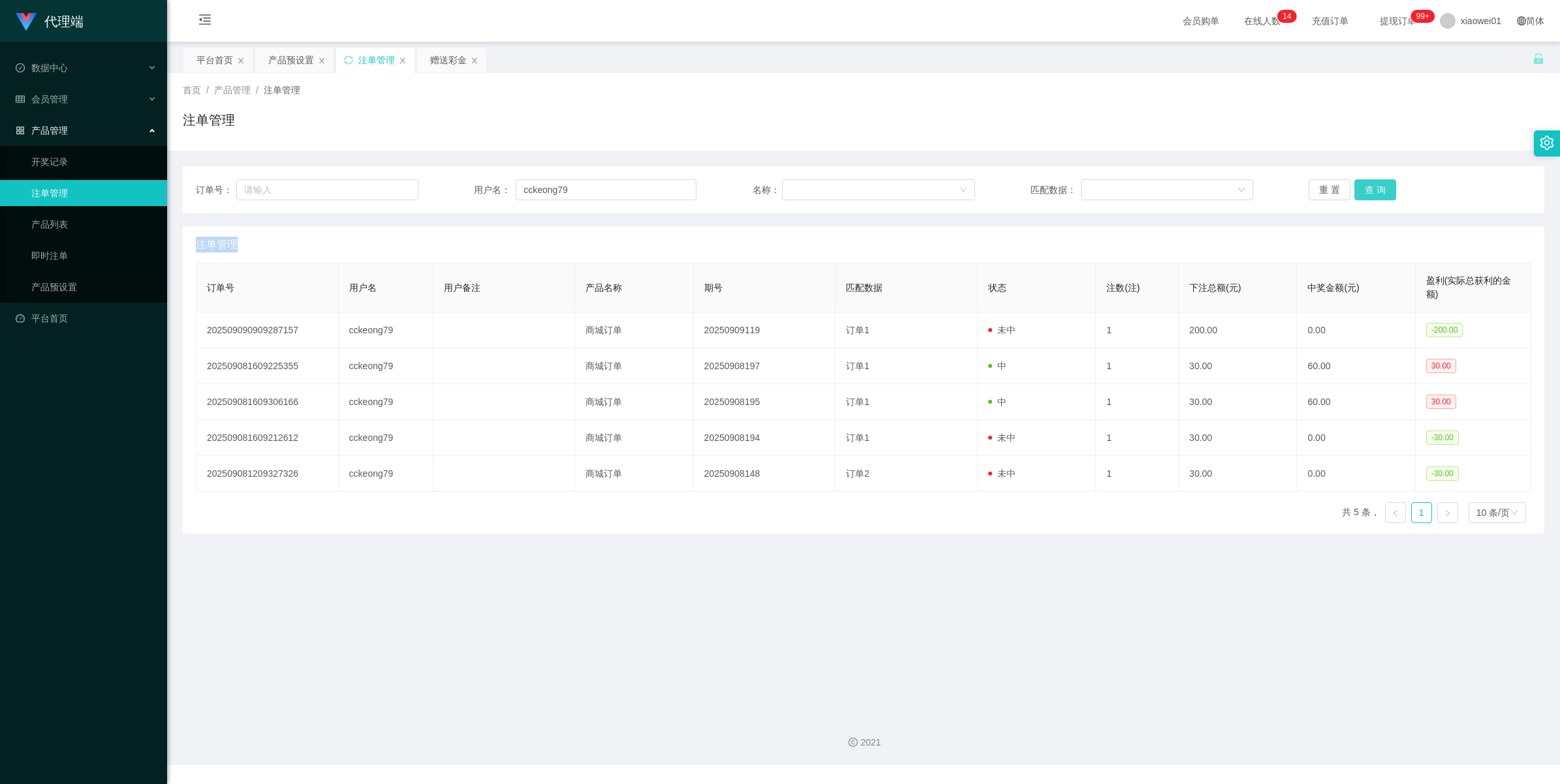
click at [1149, 184] on button "查 询" at bounding box center [1374, 189] width 42 height 21
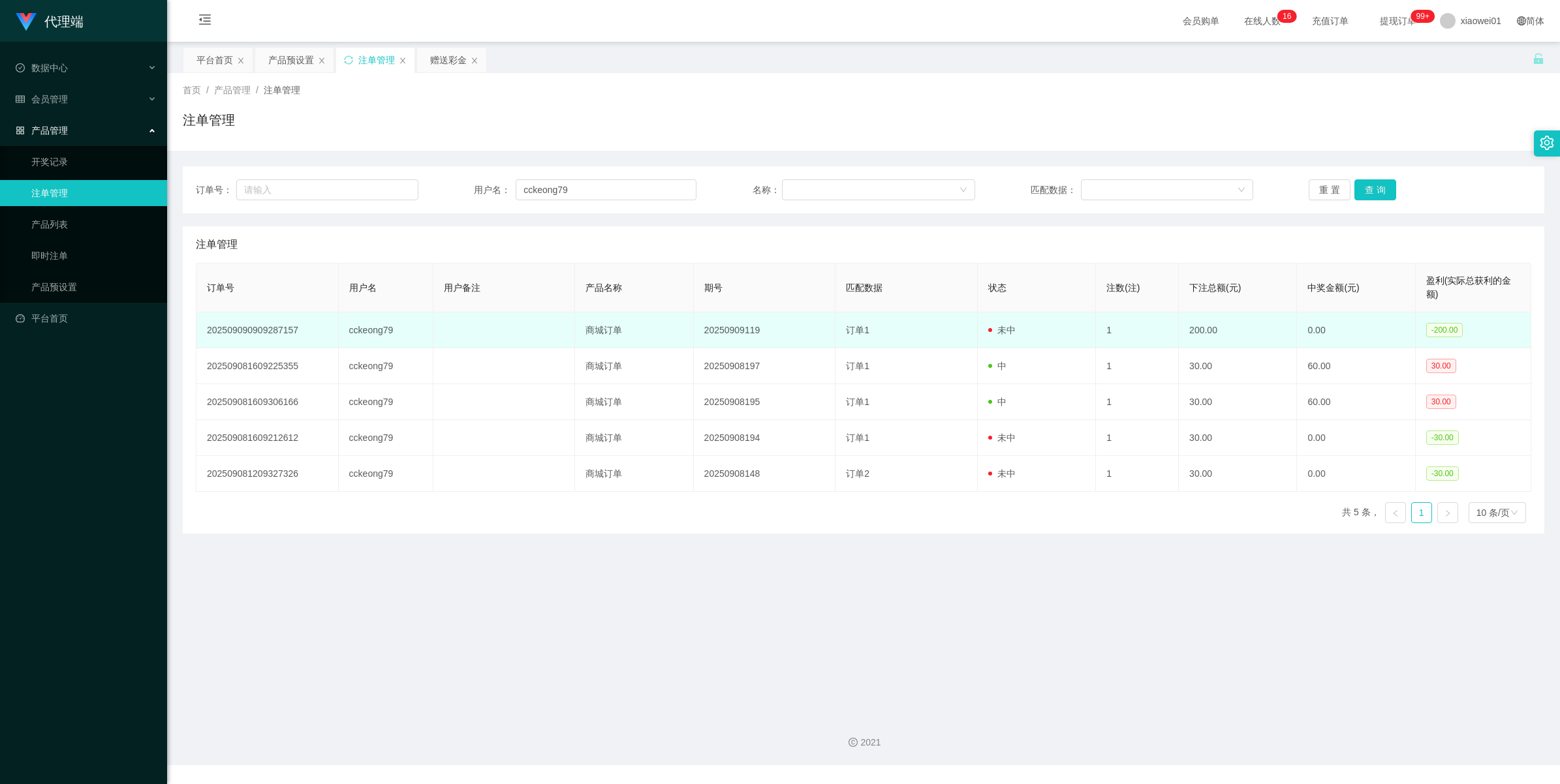
click at [367, 328] on td "cckeong79" at bounding box center [386, 330] width 95 height 36
click at [376, 328] on td "cckeong79" at bounding box center [386, 330] width 95 height 36
copy td "cckeong79"
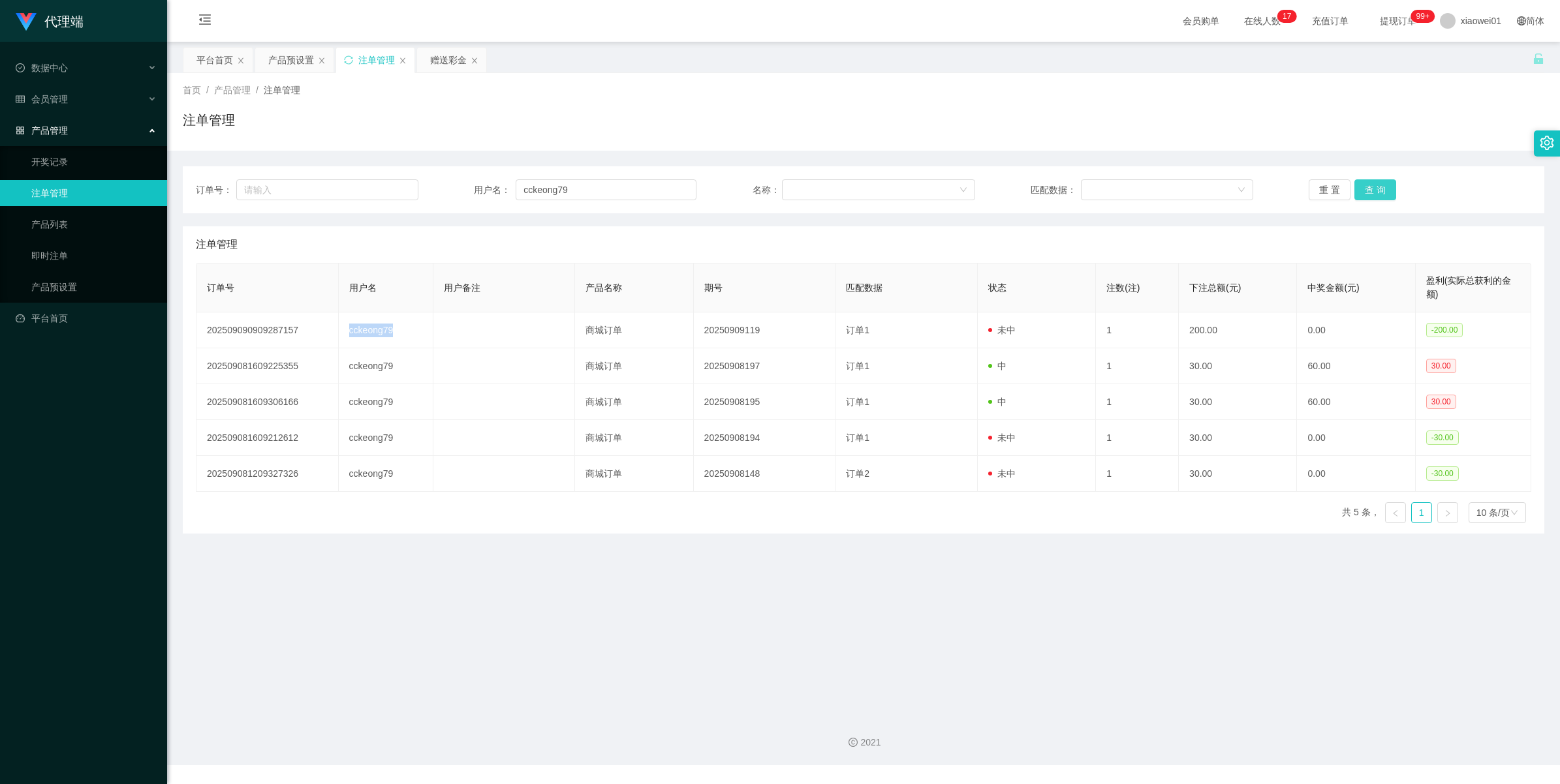
click at [1149, 186] on button "查 询" at bounding box center [1374, 189] width 42 height 21
click at [1149, 186] on div "重 置 查 询" at bounding box center [1420, 189] width 223 height 21
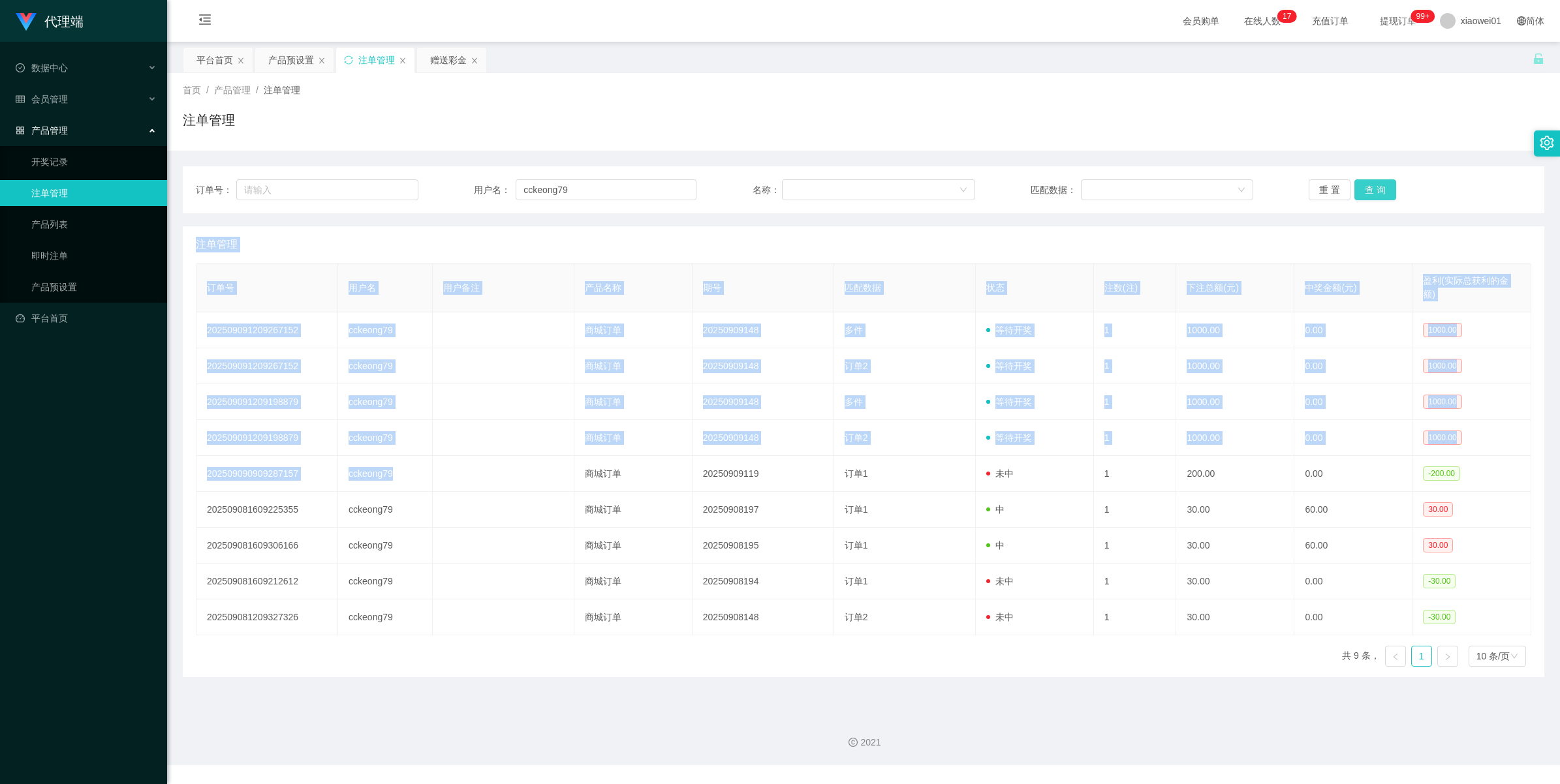
click at [1149, 186] on button "查 询" at bounding box center [1374, 189] width 42 height 21
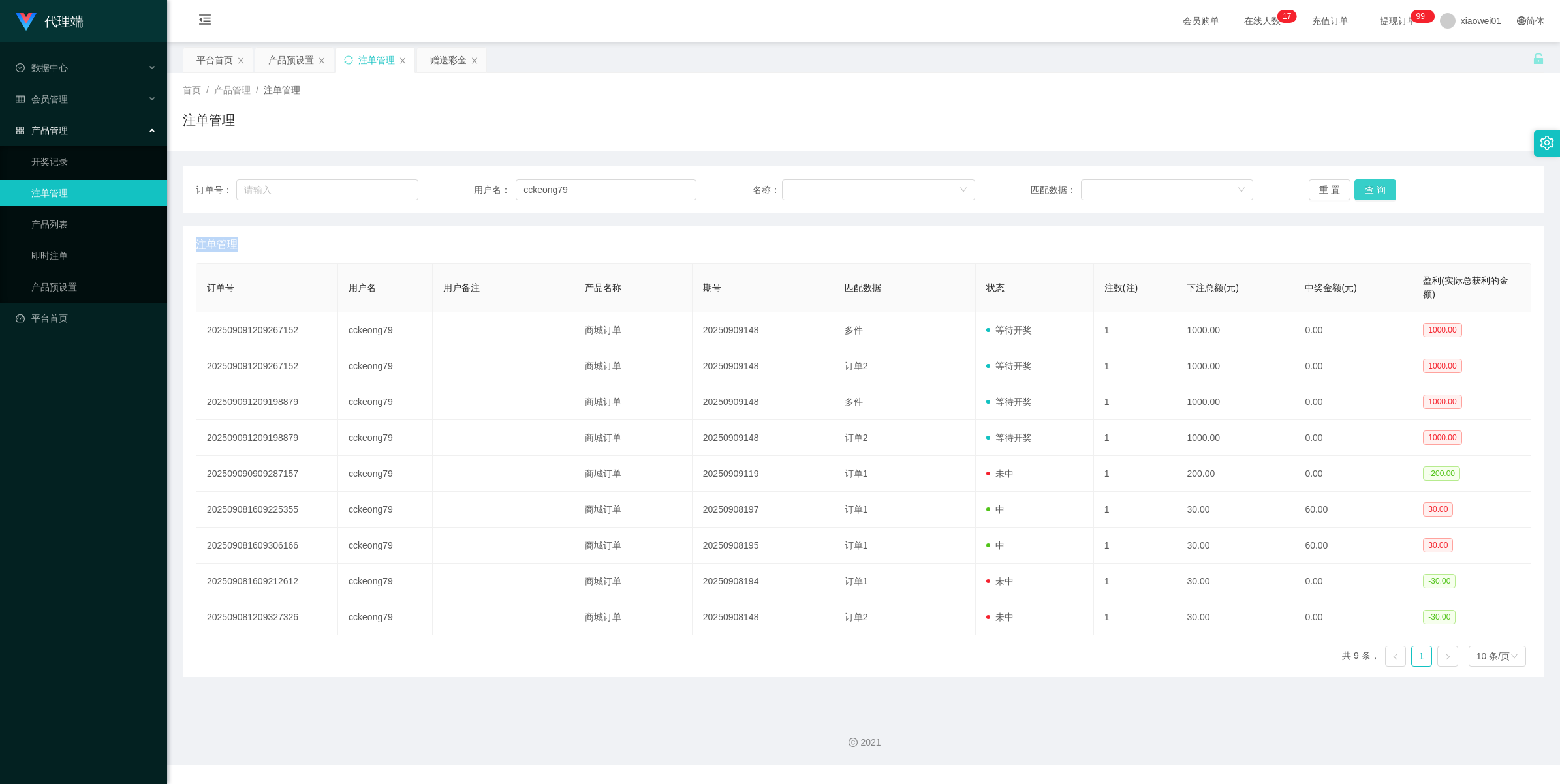
click at [1149, 186] on div "重 置 查 询" at bounding box center [1420, 189] width 223 height 21
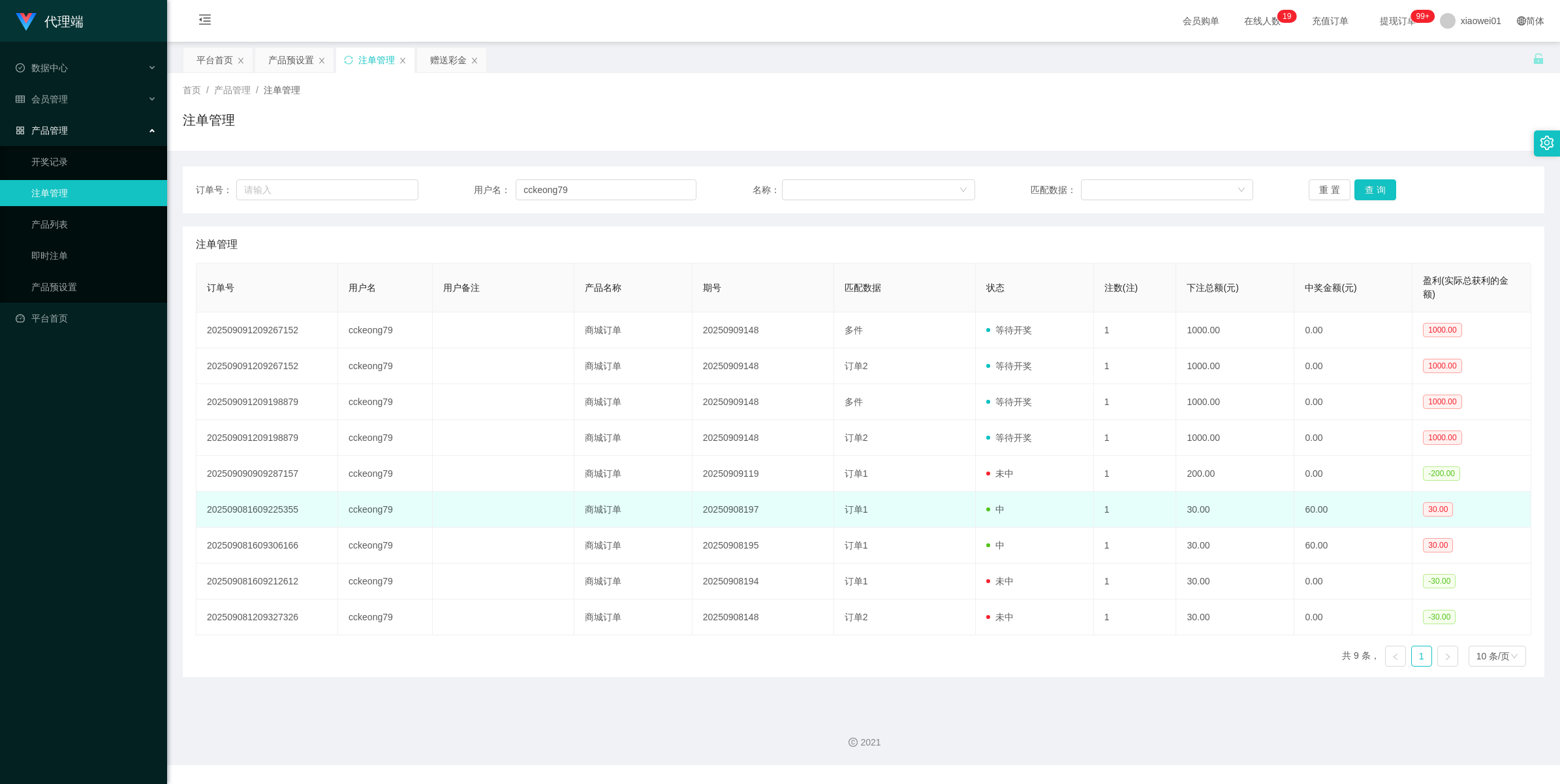
click at [364, 519] on td "cckeong79" at bounding box center [385, 509] width 95 height 36
copy td "cckeong79"
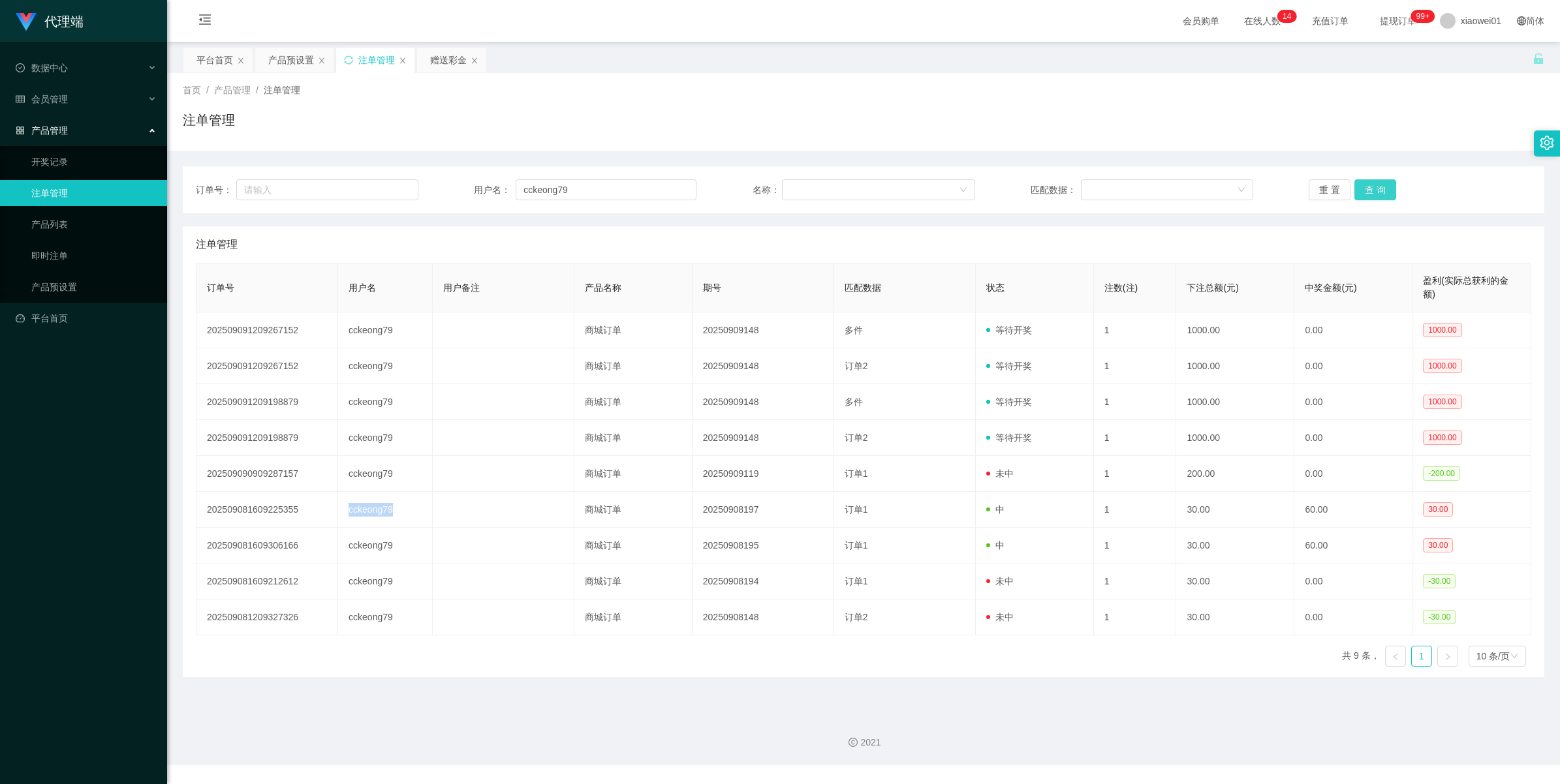
click at [1149, 192] on button "查 询" at bounding box center [1374, 189] width 42 height 21
click at [1149, 192] on div "重 置 查 询" at bounding box center [1420, 189] width 223 height 21
click at [1149, 192] on button "查 询" at bounding box center [1374, 189] width 42 height 21
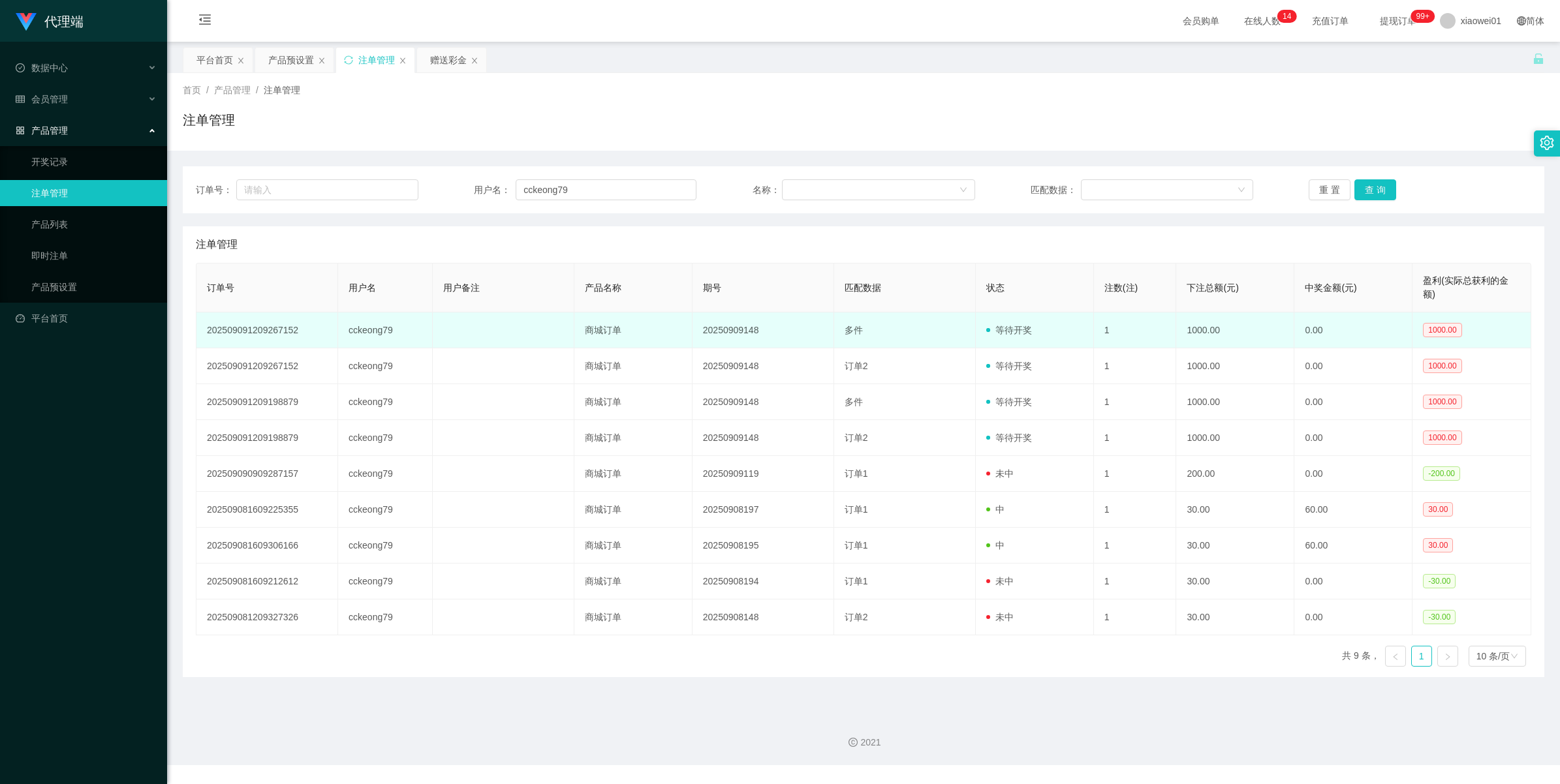
click at [359, 330] on td "cckeong79" at bounding box center [385, 330] width 95 height 36
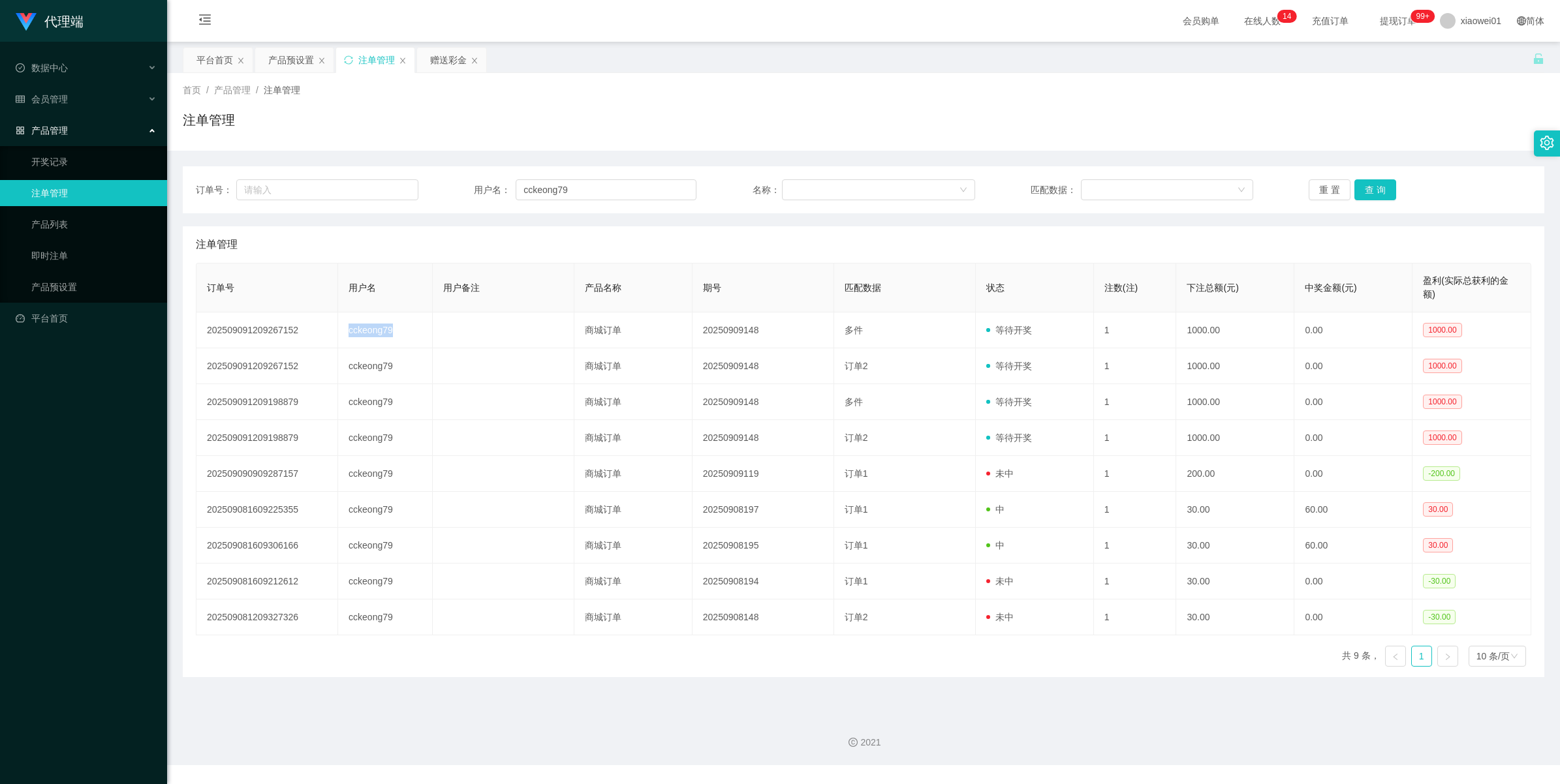
copy td "cckeong79"
